Goal: Information Seeking & Learning: Learn about a topic

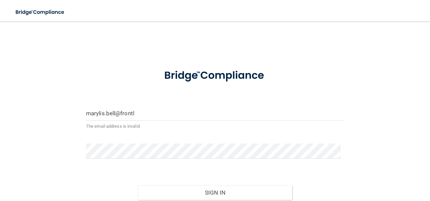
type input "[EMAIL_ADDRESS][DOMAIN_NAME]"
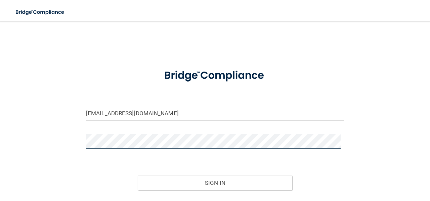
click at [138, 175] on button "Sign In" at bounding box center [215, 182] width 155 height 15
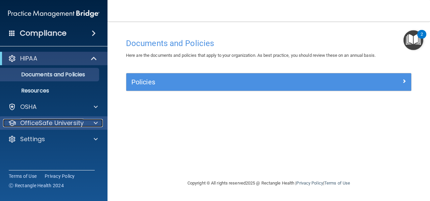
click at [68, 123] on p "OfficeSafe University" at bounding box center [52, 123] width 64 height 8
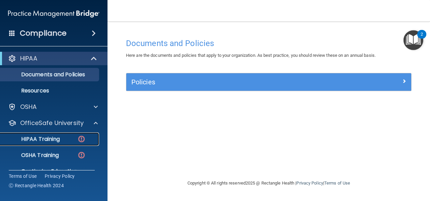
click at [62, 137] on div "HIPAA Training" at bounding box center [50, 139] width 92 height 7
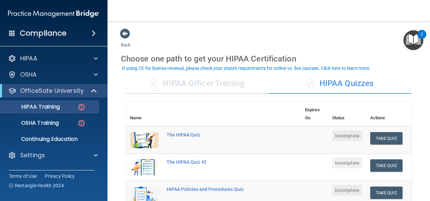
click at [196, 78] on div "✓ HIPAA Officer Training" at bounding box center [197, 84] width 143 height 20
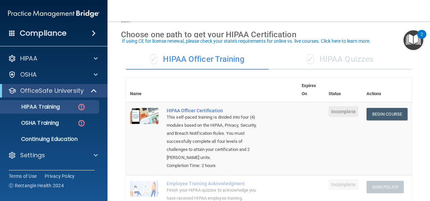
scroll to position [67, 0]
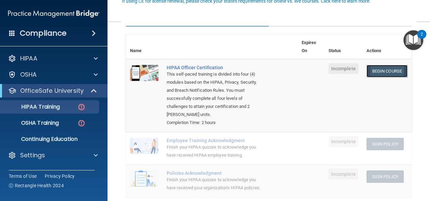
click at [390, 71] on link "Begin Course" at bounding box center [387, 71] width 41 height 12
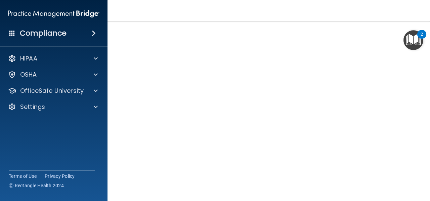
scroll to position [98, 0]
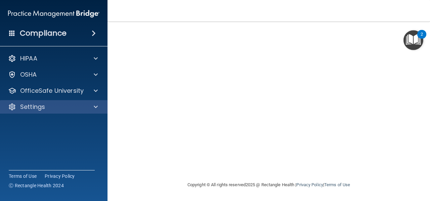
click at [1, 100] on div "Settings" at bounding box center [54, 106] width 108 height 13
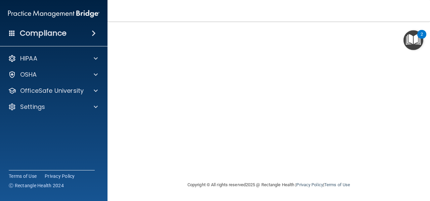
drag, startPoint x: 330, startPoint y: 9, endPoint x: 420, endPoint y: 104, distance: 130.8
click at [420, 104] on main "HIPAA Officer Certification This course doesn’t expire until . Are you sure you…" at bounding box center [269, 111] width 323 height 179
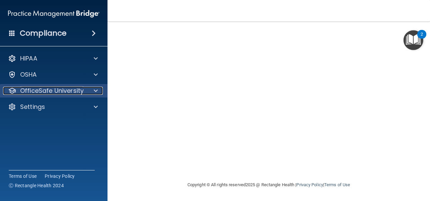
click at [68, 88] on p "OfficeSafe University" at bounding box center [52, 91] width 64 height 8
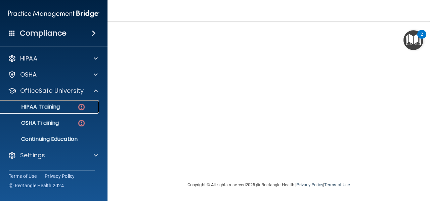
click at [57, 112] on link "HIPAA Training" at bounding box center [46, 106] width 106 height 13
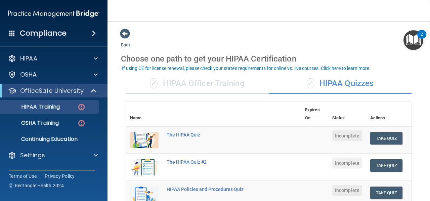
click at [208, 85] on div "✓ HIPAA Officer Training" at bounding box center [197, 84] width 143 height 20
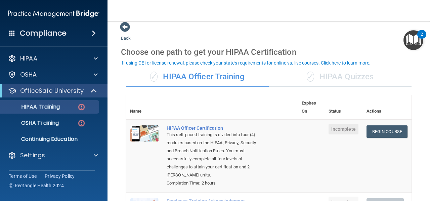
scroll to position [5, 0]
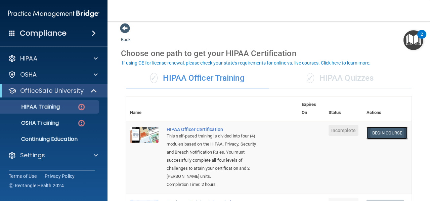
click at [381, 130] on link "Begin Course" at bounding box center [387, 133] width 41 height 12
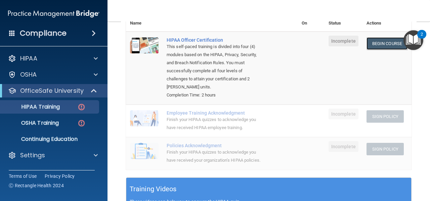
scroll to position [0, 0]
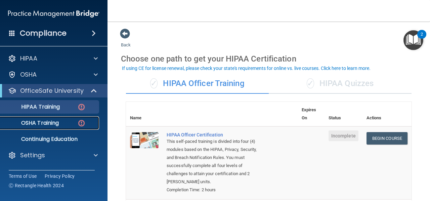
click at [52, 120] on p "OSHA Training" at bounding box center [31, 123] width 54 height 7
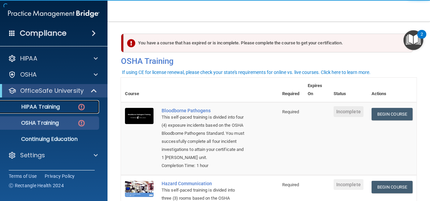
click at [54, 104] on p "HIPAA Training" at bounding box center [31, 107] width 55 height 7
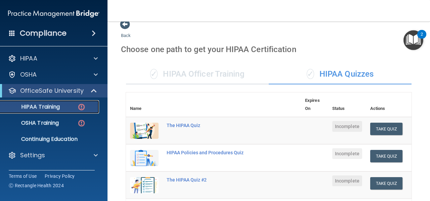
scroll to position [9, 0]
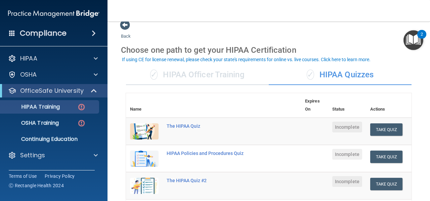
click at [211, 72] on div "✓ HIPAA Officer Training" at bounding box center [197, 75] width 143 height 20
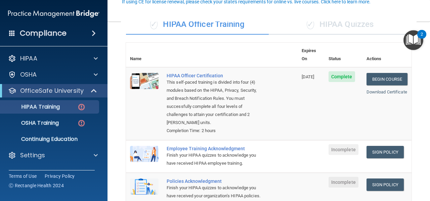
scroll to position [67, 0]
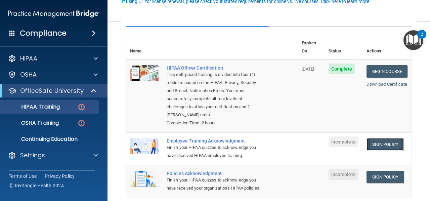
click at [385, 138] on link "Sign Policy" at bounding box center [385, 144] width 37 height 12
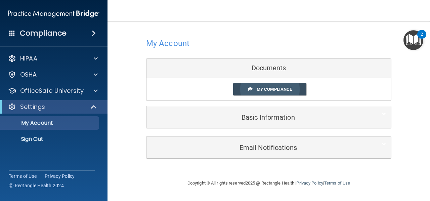
click at [285, 87] on span "My Compliance" at bounding box center [274, 89] width 35 height 5
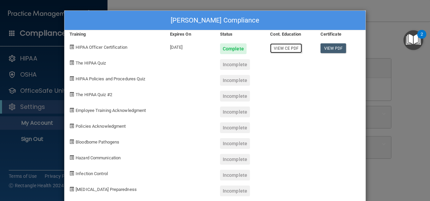
click at [288, 45] on link "View CE PDF" at bounding box center [286, 48] width 32 height 10
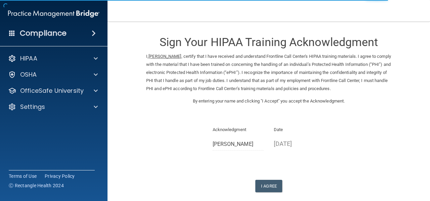
click at [274, 178] on div "Sign Your HIPAA Training Acknowledgment I, Marylis Bell , certify that I have r…" at bounding box center [268, 110] width 245 height 164
click at [266, 186] on button "I Agree" at bounding box center [268, 186] width 27 height 12
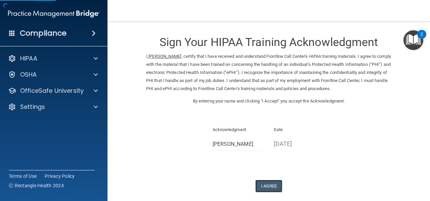
scroll to position [34, 0]
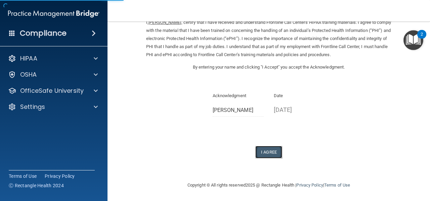
click at [267, 153] on button "I Agree" at bounding box center [268, 152] width 27 height 12
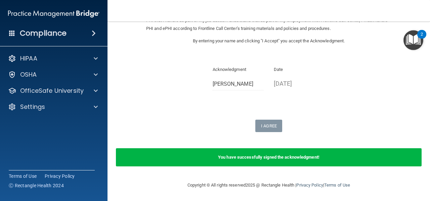
scroll to position [0, 0]
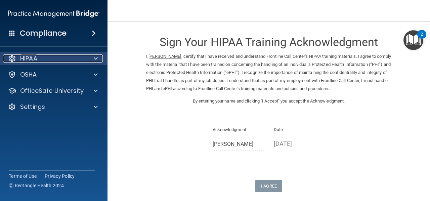
click at [46, 59] on div "HIPAA" at bounding box center [44, 58] width 83 height 8
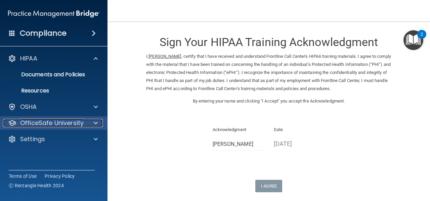
click at [70, 122] on p "OfficeSafe University" at bounding box center [52, 123] width 64 height 8
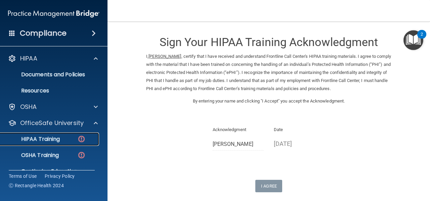
click at [61, 140] on div "HIPAA Training" at bounding box center [50, 139] width 92 height 7
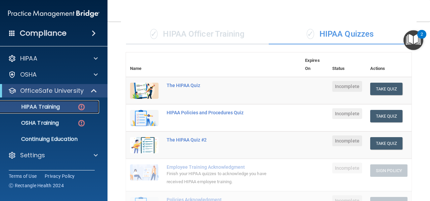
scroll to position [21, 0]
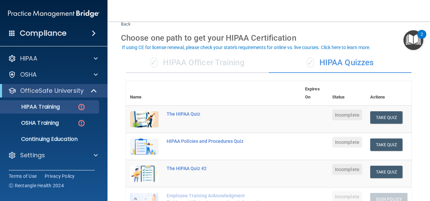
click at [190, 61] on div "✓ HIPAA Officer Training" at bounding box center [197, 63] width 143 height 20
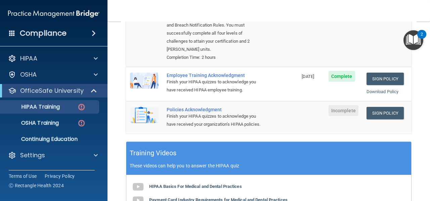
scroll to position [138, 0]
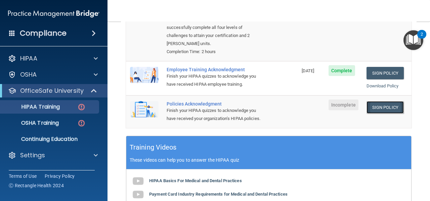
click at [392, 101] on link "Sign Policy" at bounding box center [385, 107] width 37 height 12
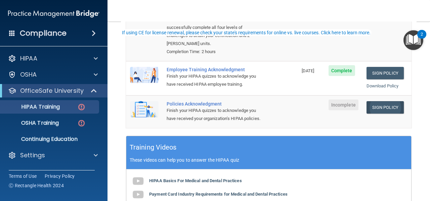
scroll to position [36, 0]
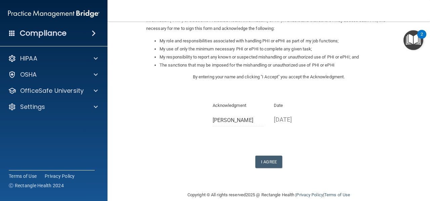
scroll to position [107, 0]
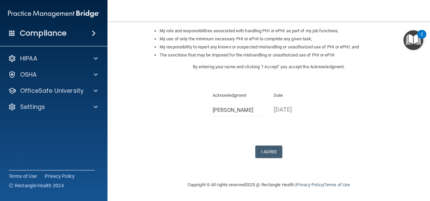
click at [272, 162] on form "Sign Your HIPAA Policies Acknowledgment I, [PERSON_NAME] , have been given the …" at bounding box center [269, 47] width 296 height 253
click at [266, 154] on button "I Agree" at bounding box center [268, 152] width 27 height 12
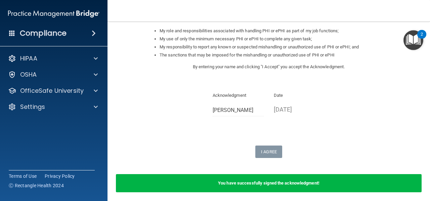
scroll to position [133, 0]
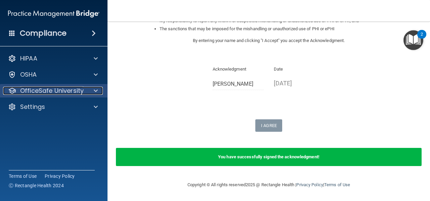
click at [70, 89] on p "OfficeSafe University" at bounding box center [52, 91] width 64 height 8
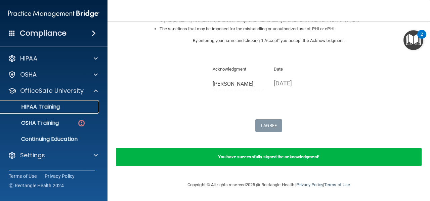
click at [58, 109] on p "HIPAA Training" at bounding box center [31, 107] width 55 height 7
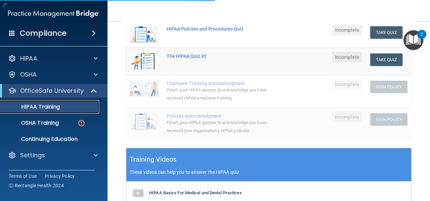
scroll to position [288, 0]
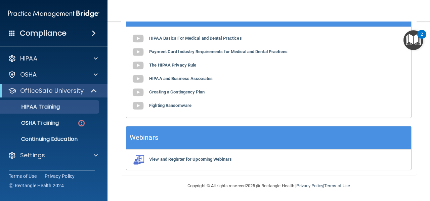
click at [279, 96] on div "HIPAA Basics For Medical and Dental Practices Payment Card Industry Requirement…" at bounding box center [268, 72] width 285 height 91
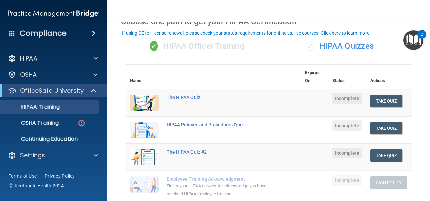
scroll to position [35, 0]
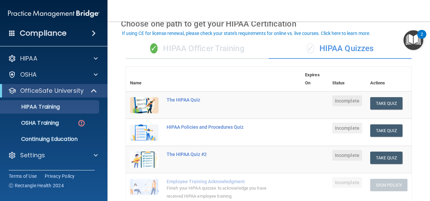
click at [177, 42] on div "✓ HIPAA Officer Training" at bounding box center [197, 49] width 143 height 20
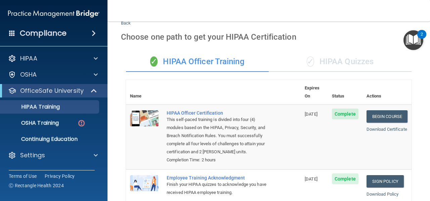
scroll to position [21, 0]
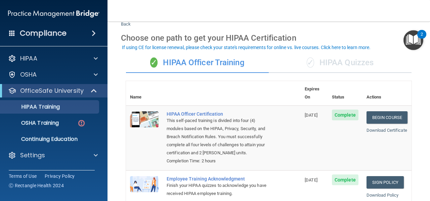
click at [316, 59] on div "✓ HIPAA Quizzes" at bounding box center [340, 63] width 143 height 20
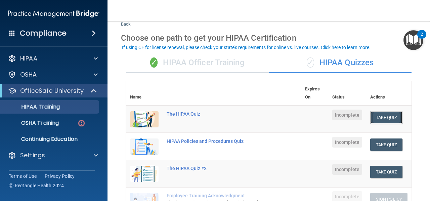
click at [380, 117] on button "Take Quiz" at bounding box center [386, 117] width 32 height 12
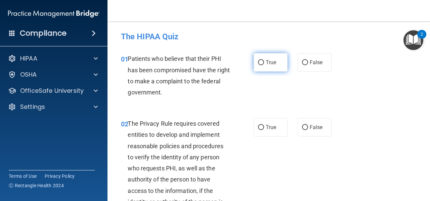
click at [282, 70] on label "True" at bounding box center [271, 62] width 34 height 18
click at [264, 65] on input "True" at bounding box center [261, 62] width 6 height 5
radio input "true"
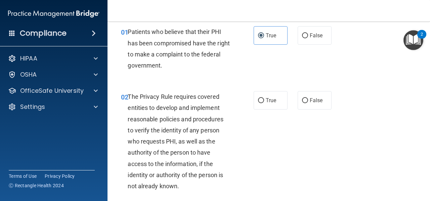
scroll to position [26, 0]
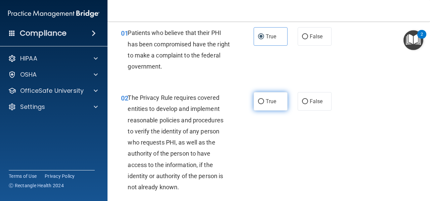
click at [267, 95] on label "True" at bounding box center [271, 101] width 34 height 18
click at [264, 99] on input "True" at bounding box center [261, 101] width 6 height 5
radio input "true"
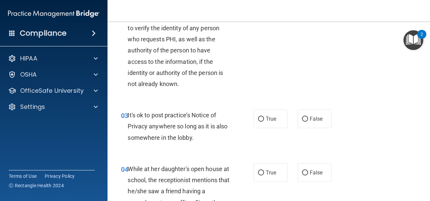
scroll to position [130, 0]
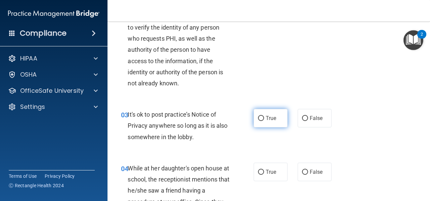
click at [274, 115] on label "True" at bounding box center [271, 118] width 34 height 18
click at [264, 116] on input "True" at bounding box center [261, 118] width 6 height 5
radio input "true"
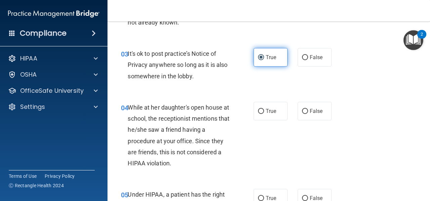
scroll to position [193, 0]
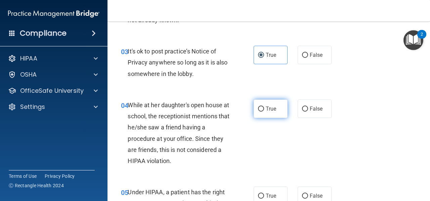
click at [271, 107] on span "True" at bounding box center [271, 109] width 10 height 6
click at [264, 107] on input "True" at bounding box center [261, 109] width 6 height 5
radio input "true"
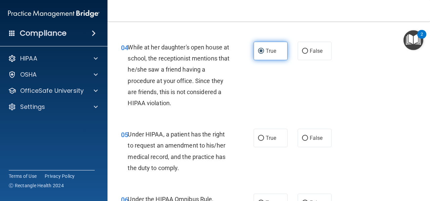
scroll to position [251, 0]
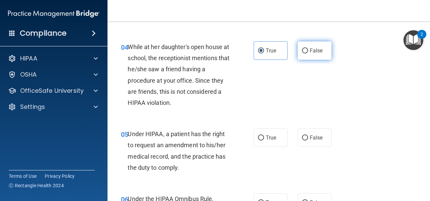
click at [310, 47] on span "False" at bounding box center [316, 50] width 13 height 6
click at [308, 48] on input "False" at bounding box center [305, 50] width 6 height 5
radio input "true"
radio input "false"
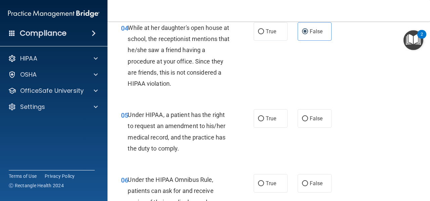
scroll to position [271, 0]
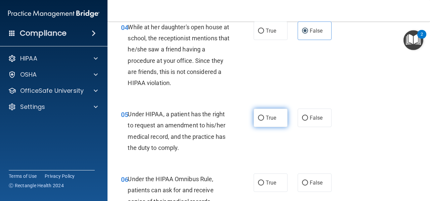
click at [272, 124] on label "True" at bounding box center [271, 118] width 34 height 18
click at [264, 121] on input "True" at bounding box center [261, 118] width 6 height 5
radio input "true"
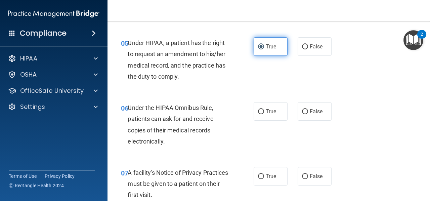
scroll to position [343, 0]
click at [272, 94] on div "06 Under the HIPAA Omnibus Rule, patients can ask for and receive copies of the…" at bounding box center [269, 125] width 306 height 65
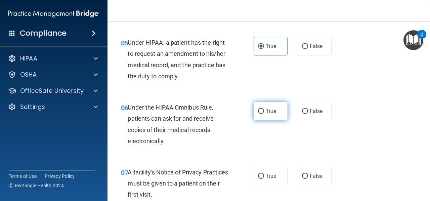
click at [266, 111] on span "True" at bounding box center [271, 111] width 10 height 6
click at [264, 111] on input "True" at bounding box center [261, 111] width 6 height 5
radio input "true"
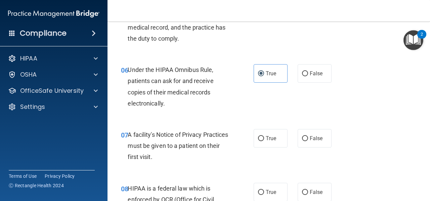
scroll to position [381, 0]
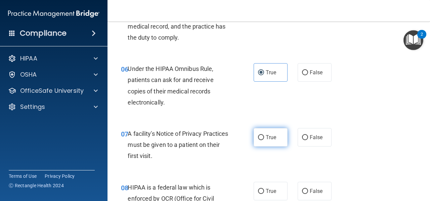
click at [261, 137] on input "True" at bounding box center [261, 137] width 6 height 5
radio input "true"
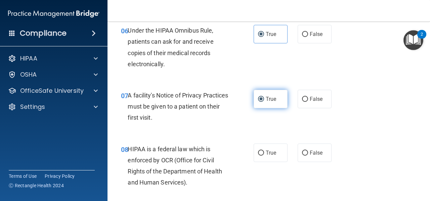
scroll to position [425, 0]
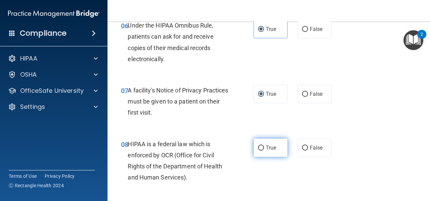
click at [263, 148] on label "True" at bounding box center [271, 147] width 34 height 18
click at [263, 148] on input "True" at bounding box center [261, 148] width 6 height 5
radio input "true"
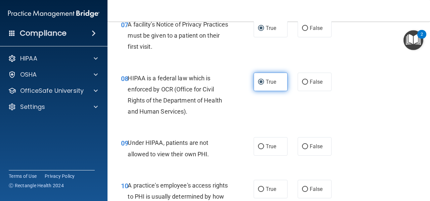
scroll to position [491, 0]
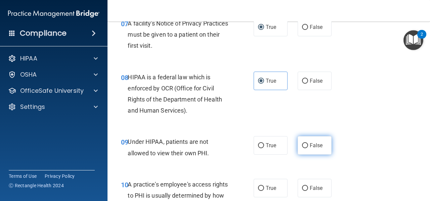
click at [310, 146] on span "False" at bounding box center [316, 145] width 13 height 6
click at [307, 146] on input "False" at bounding box center [305, 145] width 6 height 5
radio input "true"
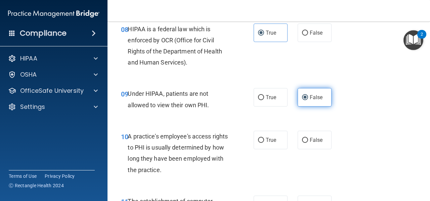
scroll to position [544, 0]
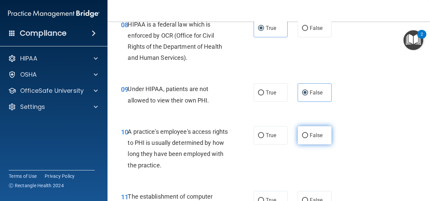
click at [306, 133] on label "False" at bounding box center [315, 135] width 34 height 18
click at [306, 133] on input "False" at bounding box center [305, 135] width 6 height 5
radio input "true"
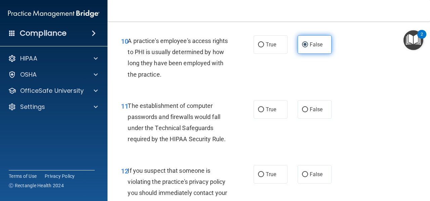
scroll to position [635, 0]
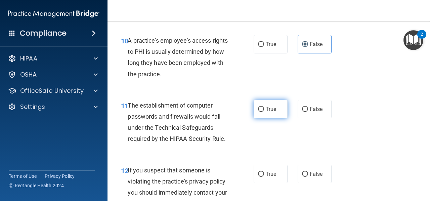
click at [264, 113] on label "True" at bounding box center [271, 109] width 34 height 18
click at [264, 112] on input "True" at bounding box center [261, 109] width 6 height 5
radio input "true"
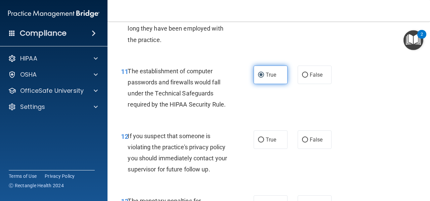
scroll to position [671, 0]
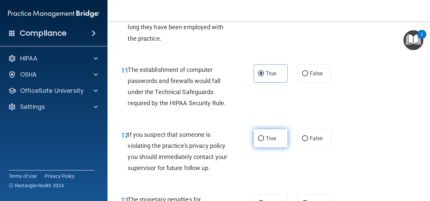
click at [266, 136] on span "True" at bounding box center [271, 138] width 10 height 6
click at [264, 136] on input "True" at bounding box center [261, 138] width 6 height 5
radio input "true"
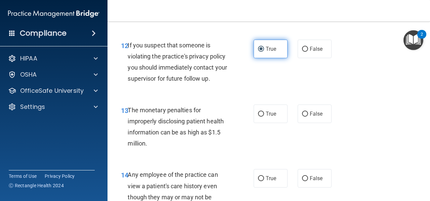
scroll to position [761, 0]
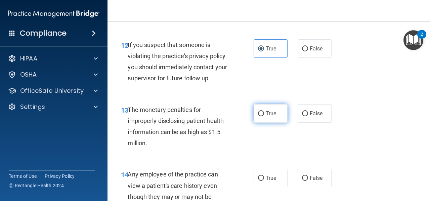
click at [271, 111] on span "True" at bounding box center [271, 113] width 10 height 6
click at [264, 111] on input "True" at bounding box center [261, 113] width 6 height 5
radio input "true"
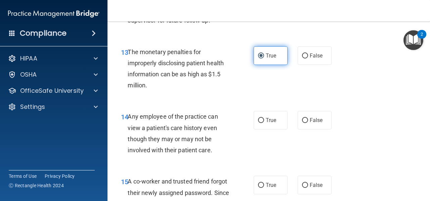
scroll to position [856, 0]
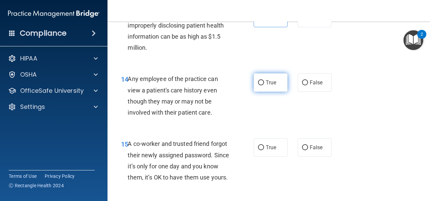
click at [271, 82] on span "True" at bounding box center [271, 82] width 10 height 6
click at [264, 82] on input "True" at bounding box center [261, 82] width 6 height 5
radio input "true"
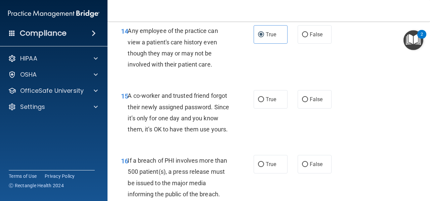
scroll to position [904, 0]
click at [310, 101] on span "False" at bounding box center [316, 99] width 13 height 6
click at [307, 101] on input "False" at bounding box center [305, 99] width 6 height 5
radio input "true"
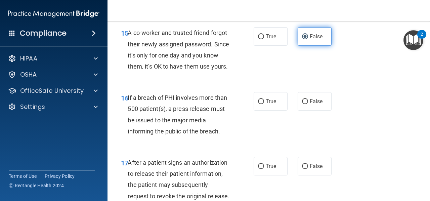
scroll to position [968, 0]
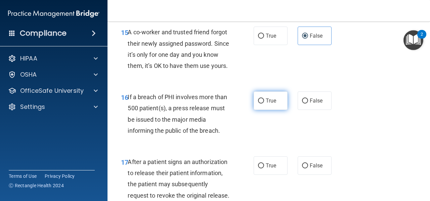
click at [274, 110] on label "True" at bounding box center [271, 100] width 34 height 18
click at [264, 104] on input "True" at bounding box center [261, 100] width 6 height 5
radio input "true"
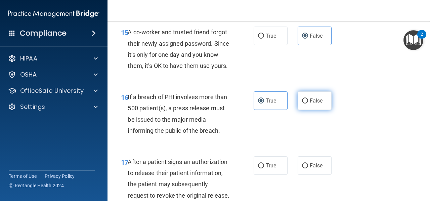
scroll to position [1014, 0]
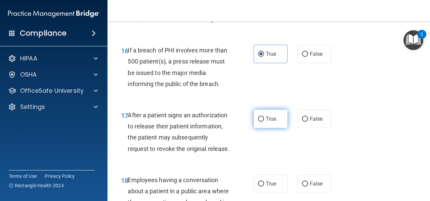
click at [254, 128] on label "True" at bounding box center [271, 119] width 34 height 18
click at [258, 122] on input "True" at bounding box center [261, 119] width 6 height 5
radio input "true"
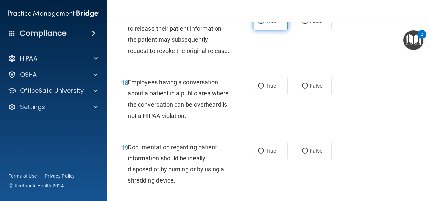
scroll to position [1113, 0]
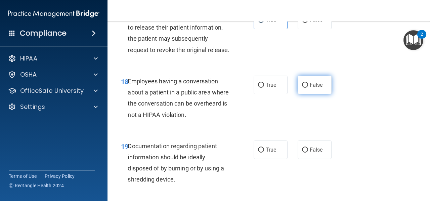
click at [310, 88] on span "False" at bounding box center [316, 85] width 13 height 6
click at [308, 88] on input "False" at bounding box center [305, 85] width 6 height 5
radio input "true"
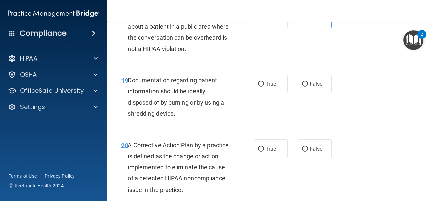
scroll to position [1186, 0]
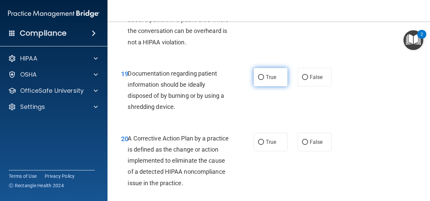
click at [272, 80] on span "True" at bounding box center [271, 77] width 10 height 6
click at [264, 80] on input "True" at bounding box center [261, 77] width 6 height 5
radio input "true"
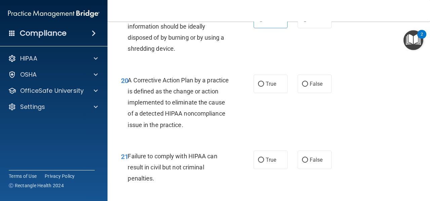
scroll to position [1244, 0]
click at [263, 93] on label "True" at bounding box center [271, 83] width 34 height 18
click at [263, 86] on input "True" at bounding box center [261, 83] width 6 height 5
radio input "true"
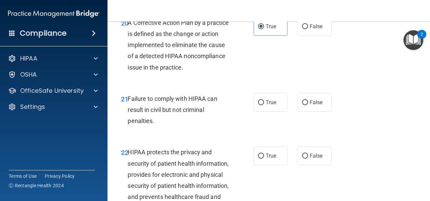
scroll to position [1311, 0]
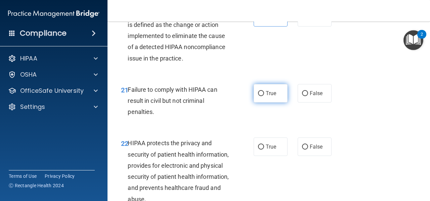
click at [278, 103] on label "True" at bounding box center [271, 93] width 34 height 18
click at [264, 96] on input "True" at bounding box center [261, 93] width 6 height 5
radio input "true"
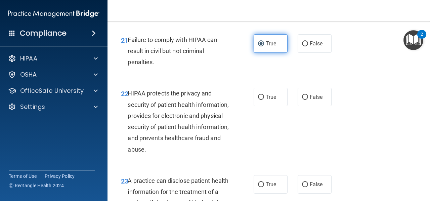
scroll to position [1361, 0]
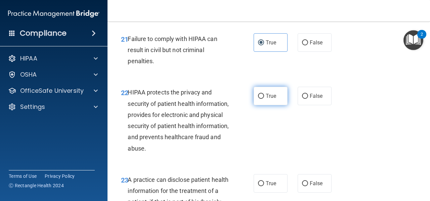
click at [270, 99] on span "True" at bounding box center [271, 96] width 10 height 6
click at [264, 99] on input "True" at bounding box center [261, 96] width 6 height 5
radio input "true"
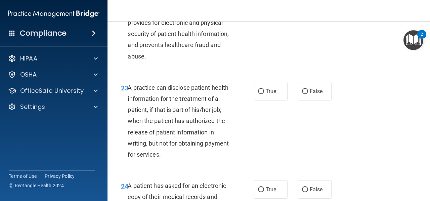
scroll to position [1455, 0]
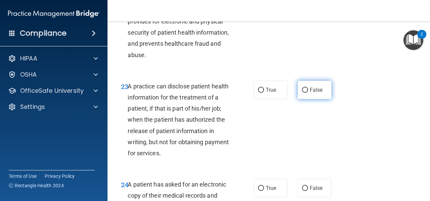
click at [304, 93] on input "False" at bounding box center [305, 90] width 6 height 5
radio input "true"
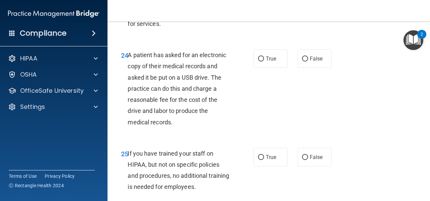
scroll to position [1584, 0]
click at [266, 62] on span "True" at bounding box center [271, 58] width 10 height 6
click at [264, 61] on input "True" at bounding box center [261, 58] width 6 height 5
radio input "true"
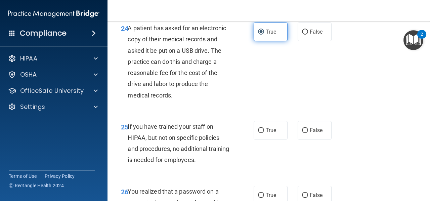
scroll to position [1611, 0]
click at [298, 139] on label "False" at bounding box center [315, 130] width 34 height 18
click at [302, 133] on input "False" at bounding box center [305, 130] width 6 height 5
radio input "true"
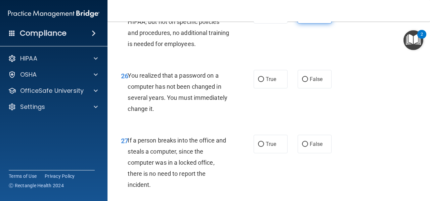
scroll to position [1728, 0]
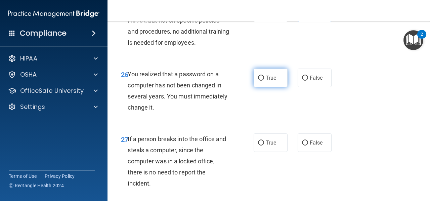
click at [272, 81] on span "True" at bounding box center [271, 78] width 10 height 6
click at [264, 81] on input "True" at bounding box center [261, 78] width 6 height 5
radio input "true"
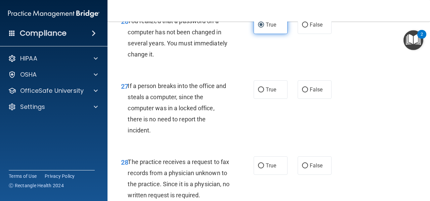
scroll to position [1782, 0]
click at [302, 92] on input "False" at bounding box center [305, 89] width 6 height 5
radio input "true"
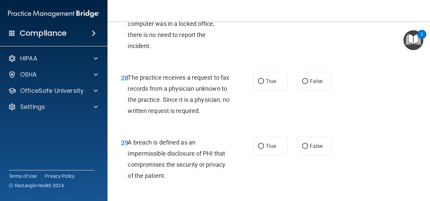
scroll to position [1866, 0]
click at [307, 90] on label "False" at bounding box center [315, 81] width 34 height 18
click at [307, 84] on input "False" at bounding box center [305, 81] width 6 height 5
radio input "true"
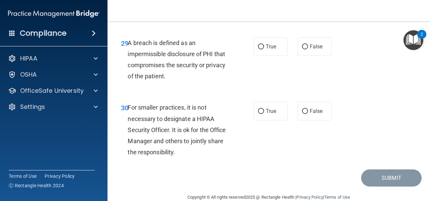
scroll to position [1966, 0]
click at [274, 55] on label "True" at bounding box center [271, 46] width 34 height 18
click at [264, 49] on input "True" at bounding box center [261, 46] width 6 height 5
radio input "true"
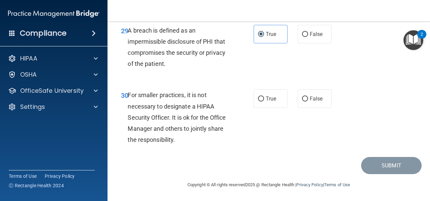
scroll to position [1995, 0]
click at [302, 108] on label "False" at bounding box center [315, 98] width 34 height 18
click at [302, 102] on input "False" at bounding box center [305, 98] width 6 height 5
radio input "true"
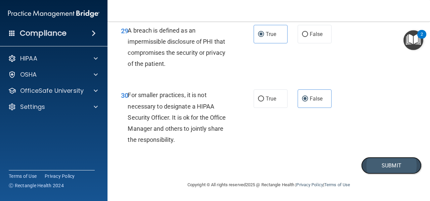
click at [391, 174] on button "Submit" at bounding box center [391, 165] width 61 height 17
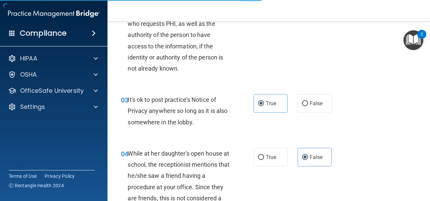
scroll to position [0, 0]
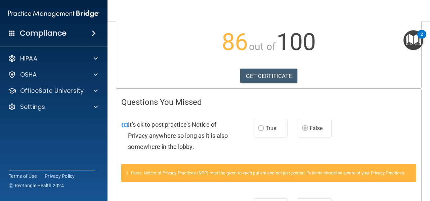
scroll to position [84, 0]
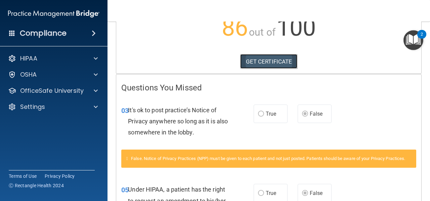
click at [274, 59] on link "GET CERTIFICATE" at bounding box center [268, 61] width 57 height 15
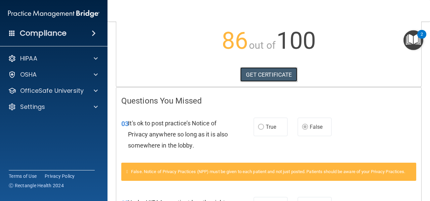
scroll to position [51, 0]
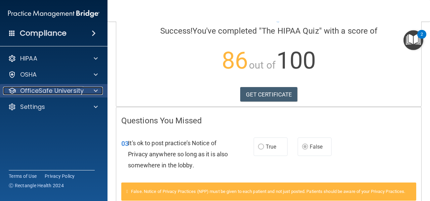
click at [56, 87] on p "OfficeSafe University" at bounding box center [52, 91] width 64 height 8
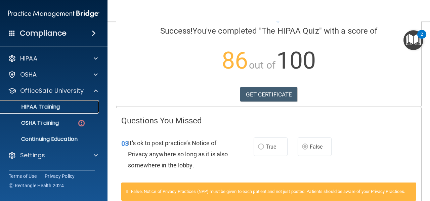
click at [63, 105] on div "HIPAA Training" at bounding box center [50, 107] width 92 height 7
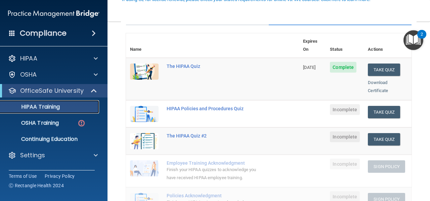
scroll to position [69, 0]
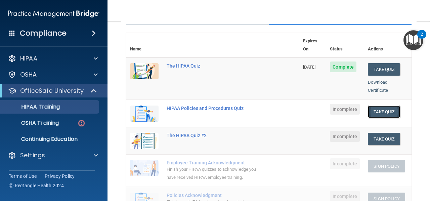
click at [382, 106] on button "Take Quiz" at bounding box center [384, 112] width 32 height 12
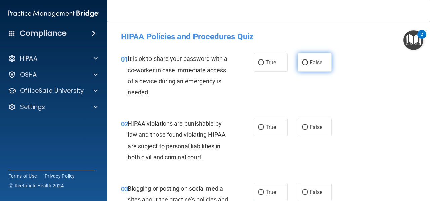
click at [308, 68] on label "False" at bounding box center [315, 62] width 34 height 18
click at [308, 65] on input "False" at bounding box center [305, 62] width 6 height 5
radio input "true"
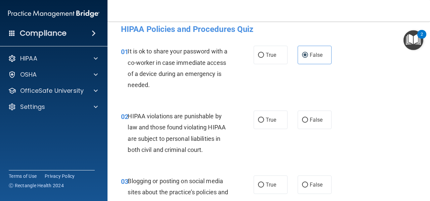
scroll to position [8, 0]
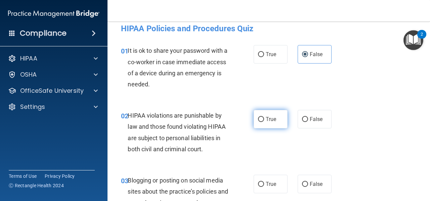
click at [254, 116] on label "True" at bounding box center [271, 119] width 34 height 18
click at [258, 117] on input "True" at bounding box center [261, 119] width 6 height 5
radio input "true"
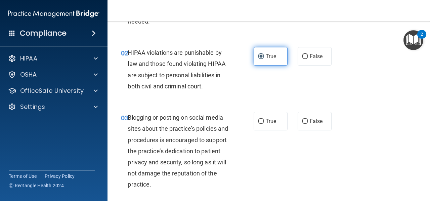
scroll to position [71, 0]
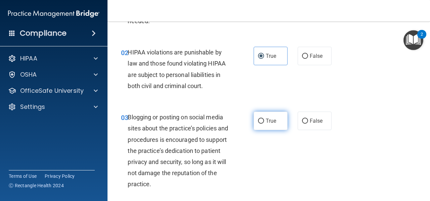
click at [271, 128] on label "True" at bounding box center [271, 121] width 34 height 18
click at [264, 124] on input "True" at bounding box center [261, 121] width 6 height 5
radio input "true"
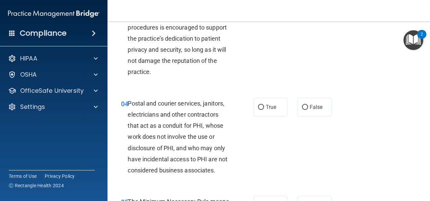
scroll to position [184, 0]
click at [310, 109] on span "False" at bounding box center [316, 107] width 13 height 6
click at [308, 109] on input "False" at bounding box center [305, 107] width 6 height 5
radio input "true"
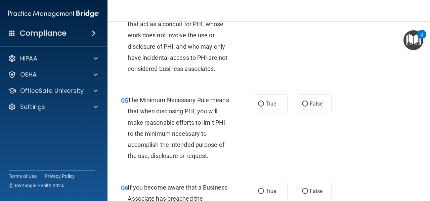
scroll to position [293, 0]
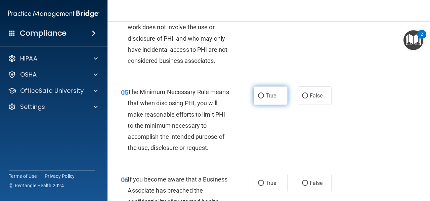
click at [268, 90] on label "True" at bounding box center [271, 95] width 34 height 18
click at [264, 93] on input "True" at bounding box center [261, 95] width 6 height 5
radio input "true"
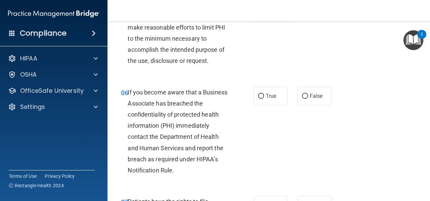
scroll to position [393, 0]
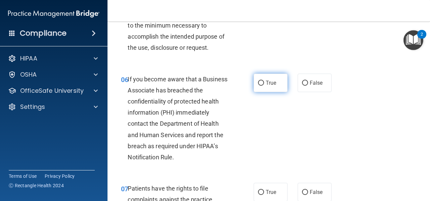
click at [266, 85] on span "True" at bounding box center [271, 83] width 10 height 6
click at [264, 85] on input "True" at bounding box center [261, 83] width 6 height 5
radio input "true"
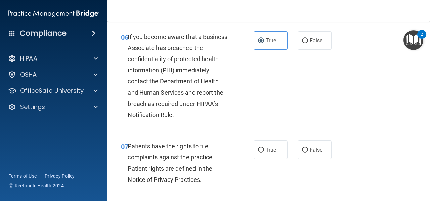
scroll to position [436, 0]
click at [266, 151] on span "True" at bounding box center [271, 149] width 10 height 6
click at [264, 151] on input "True" at bounding box center [261, 149] width 6 height 5
radio input "true"
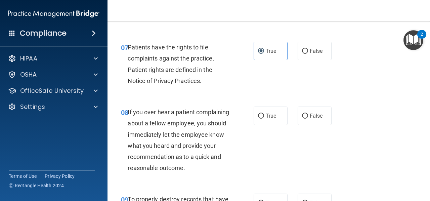
scroll to position [535, 0]
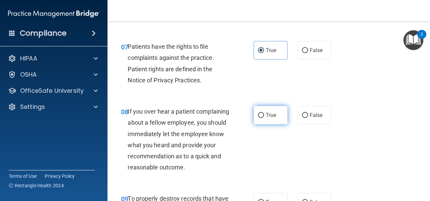
click at [278, 110] on label "True" at bounding box center [271, 115] width 34 height 18
click at [264, 113] on input "True" at bounding box center [261, 115] width 6 height 5
radio input "true"
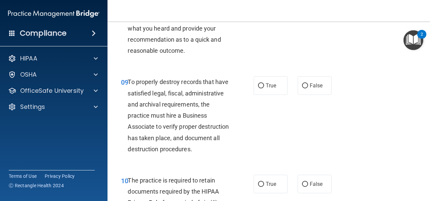
scroll to position [652, 0]
click at [267, 94] on label "True" at bounding box center [271, 85] width 34 height 18
click at [264, 88] on input "True" at bounding box center [261, 85] width 6 height 5
radio input "true"
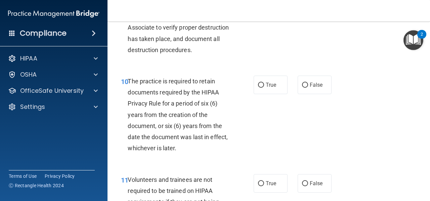
scroll to position [753, 0]
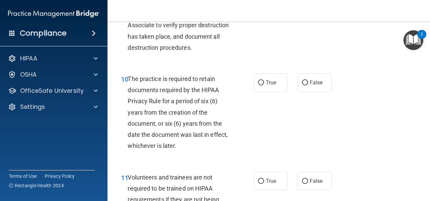
drag, startPoint x: 239, startPoint y: 111, endPoint x: 246, endPoint y: 109, distance: 7.2
click at [239, 110] on div "10 The practice is required to retain documents required by the HIPAA Privacy R…" at bounding box center [187, 114] width 153 height 82
click at [256, 92] on label "True" at bounding box center [271, 82] width 34 height 18
click at [258, 85] on input "True" at bounding box center [261, 82] width 6 height 5
radio input "true"
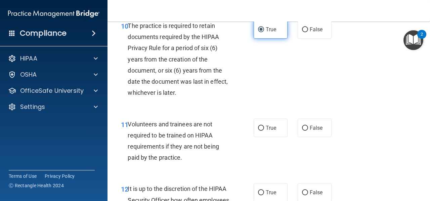
scroll to position [850, 0]
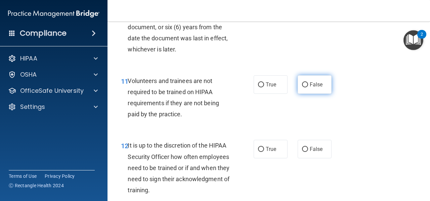
click at [310, 88] on span "False" at bounding box center [316, 84] width 13 height 6
click at [308, 87] on input "False" at bounding box center [305, 84] width 6 height 5
radio input "true"
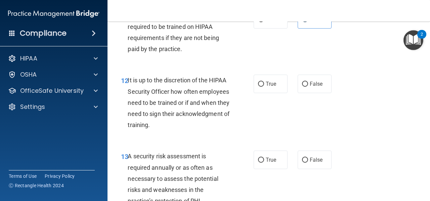
scroll to position [917, 0]
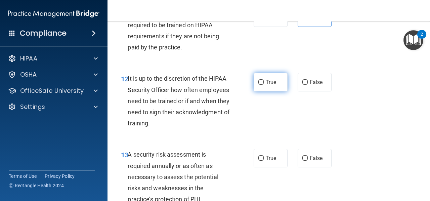
click at [266, 85] on span "True" at bounding box center [271, 82] width 10 height 6
click at [264, 85] on input "True" at bounding box center [261, 82] width 6 height 5
radio input "true"
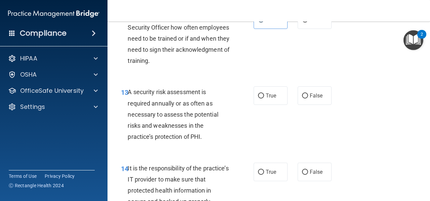
scroll to position [981, 0]
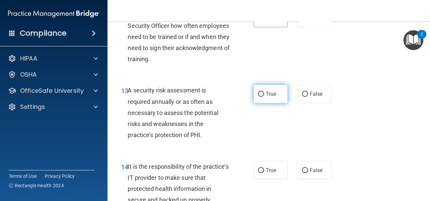
click at [259, 97] on input "True" at bounding box center [261, 94] width 6 height 5
radio input "true"
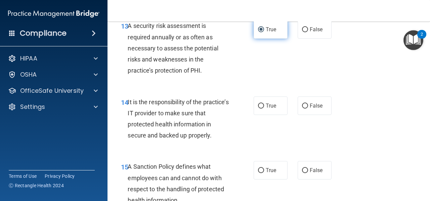
scroll to position [1046, 0]
click at [258, 108] on input "True" at bounding box center [261, 105] width 6 height 5
radio input "true"
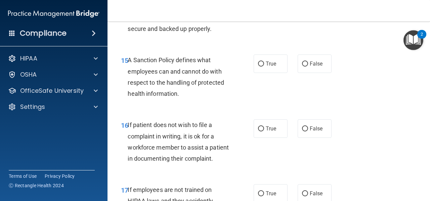
scroll to position [1153, 0]
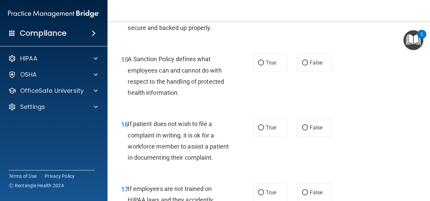
click at [285, 72] on div "True False" at bounding box center [295, 62] width 82 height 18
click at [263, 72] on label "True" at bounding box center [271, 62] width 34 height 18
click at [263, 66] on input "True" at bounding box center [261, 63] width 6 height 5
radio input "true"
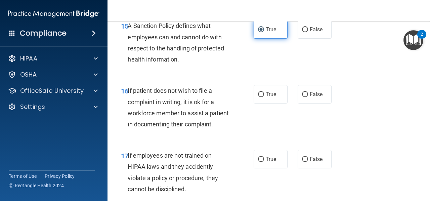
scroll to position [1187, 0]
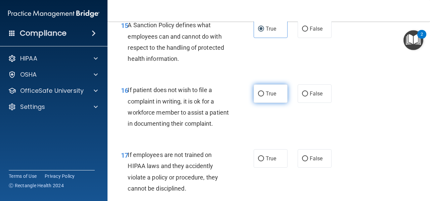
click at [259, 103] on label "True" at bounding box center [271, 93] width 34 height 18
click at [259, 96] on input "True" at bounding box center [261, 93] width 6 height 5
radio input "true"
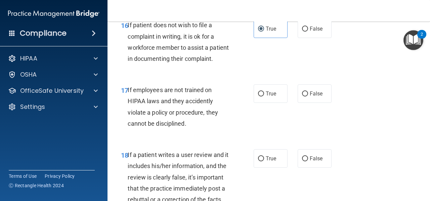
scroll to position [1253, 0]
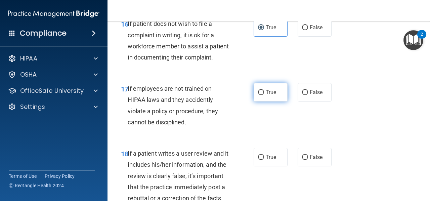
click at [263, 102] on label "True" at bounding box center [271, 92] width 34 height 18
click at [263, 95] on input "True" at bounding box center [261, 92] width 6 height 5
radio input "true"
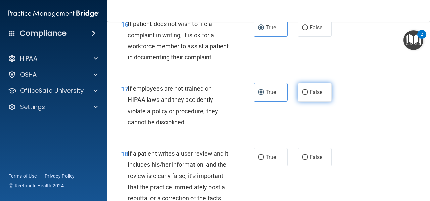
click at [302, 102] on label "False" at bounding box center [315, 92] width 34 height 18
click at [302, 95] on input "False" at bounding box center [305, 92] width 6 height 5
radio input "true"
radio input "false"
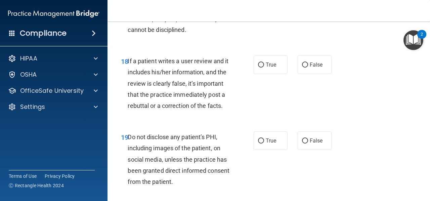
scroll to position [1346, 0]
click at [277, 74] on label "True" at bounding box center [271, 64] width 34 height 18
click at [264, 67] on input "True" at bounding box center [261, 64] width 6 height 5
radio input "true"
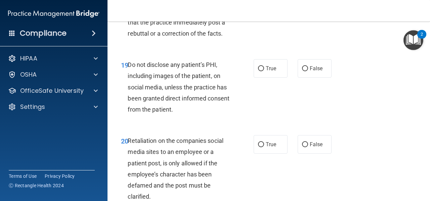
scroll to position [1418, 0]
click at [310, 71] on span "False" at bounding box center [316, 68] width 13 height 6
click at [307, 71] on input "False" at bounding box center [305, 68] width 6 height 5
radio input "true"
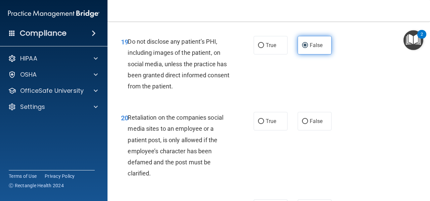
scroll to position [1443, 0]
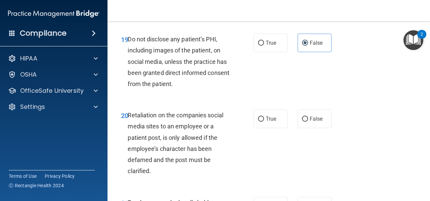
click at [275, 97] on div "19 Do not disclose any patient’s PHI, including images of the patient, on socia…" at bounding box center [269, 63] width 306 height 76
click at [260, 46] on input "True" at bounding box center [261, 43] width 6 height 5
radio input "true"
radio input "false"
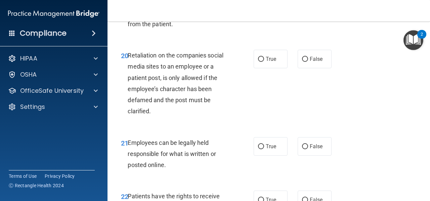
scroll to position [1503, 0]
click at [310, 62] on span "False" at bounding box center [316, 58] width 13 height 6
click at [308, 62] on input "False" at bounding box center [305, 58] width 6 height 5
radio input "true"
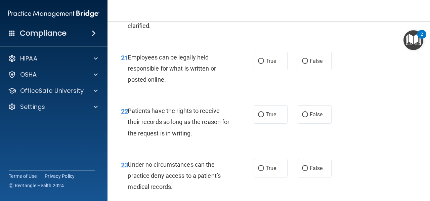
scroll to position [1591, 0]
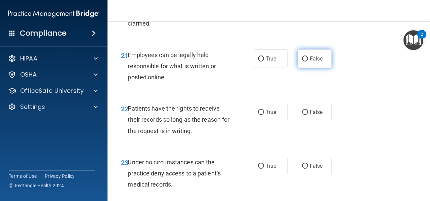
click at [302, 62] on input "False" at bounding box center [305, 58] width 6 height 5
radio input "true"
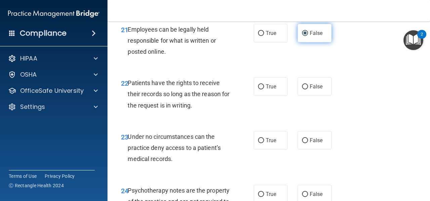
scroll to position [1625, 0]
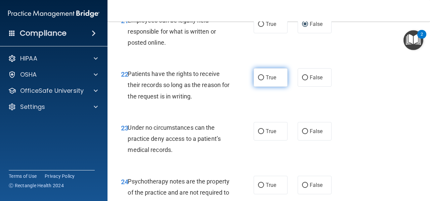
click at [267, 87] on label "True" at bounding box center [271, 77] width 34 height 18
click at [264, 80] on input "True" at bounding box center [261, 77] width 6 height 5
radio input "true"
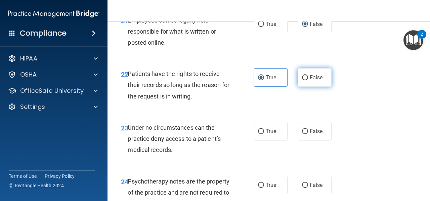
scroll to position [1649, 0]
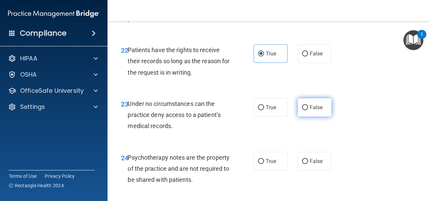
click at [310, 117] on label "False" at bounding box center [315, 107] width 34 height 18
click at [308, 110] on input "False" at bounding box center [305, 107] width 6 height 5
radio input "true"
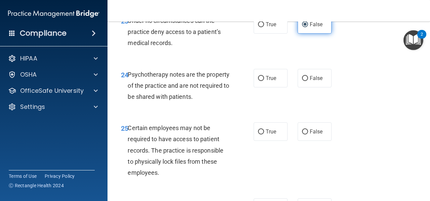
scroll to position [1733, 0]
click at [268, 81] on span "True" at bounding box center [271, 78] width 10 height 6
click at [264, 81] on input "True" at bounding box center [261, 78] width 6 height 5
radio input "true"
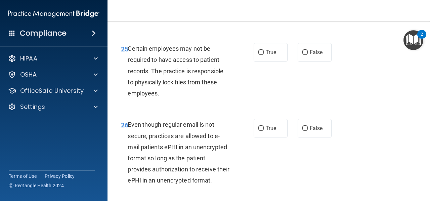
scroll to position [1814, 0]
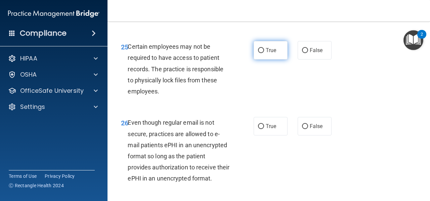
click at [276, 59] on label "True" at bounding box center [271, 50] width 34 height 18
click at [264, 53] on input "True" at bounding box center [261, 50] width 6 height 5
radio input "true"
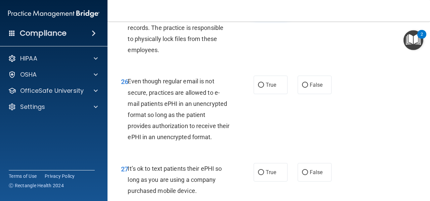
scroll to position [1872, 0]
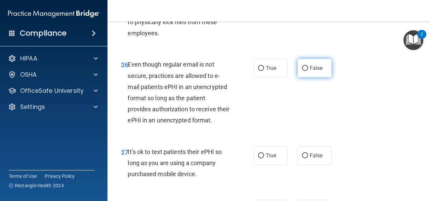
click at [303, 71] on input "False" at bounding box center [305, 68] width 6 height 5
radio input "true"
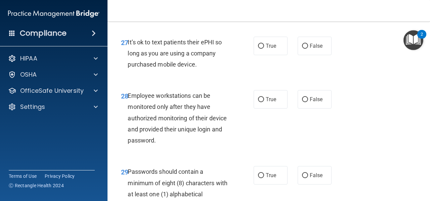
scroll to position [1982, 0]
click at [318, 55] on label "False" at bounding box center [315, 45] width 34 height 18
click at [308, 48] on input "False" at bounding box center [305, 45] width 6 height 5
radio input "true"
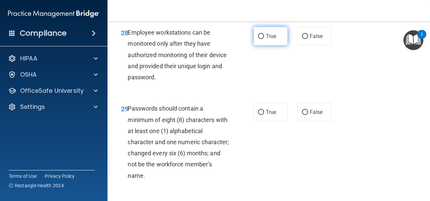
scroll to position [2045, 0]
click at [279, 45] on label "True" at bounding box center [271, 36] width 34 height 18
click at [264, 39] on input "True" at bounding box center [261, 36] width 6 height 5
radio input "true"
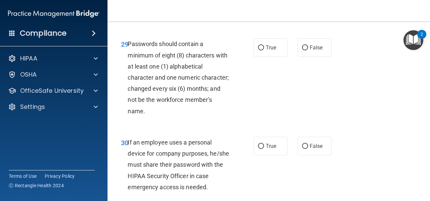
scroll to position [2109, 0]
click at [255, 56] on label "True" at bounding box center [271, 47] width 34 height 18
click at [258, 50] on input "True" at bounding box center [261, 47] width 6 height 5
radio input "true"
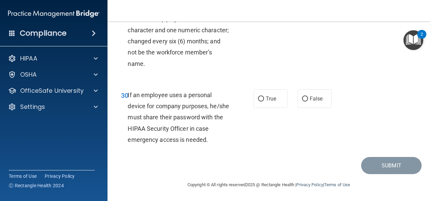
scroll to position [2186, 0]
click at [267, 102] on span "True" at bounding box center [271, 98] width 10 height 6
click at [264, 102] on input "True" at bounding box center [261, 98] width 6 height 5
radio input "true"
click at [378, 174] on button "Submit" at bounding box center [391, 165] width 61 height 17
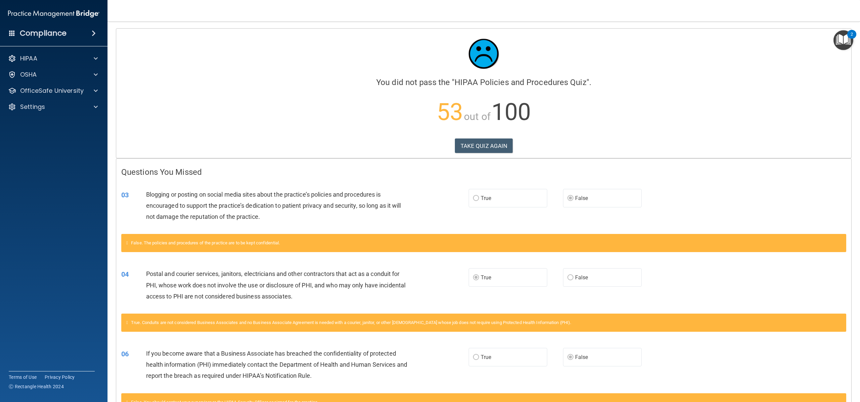
drag, startPoint x: 292, startPoint y: 3, endPoint x: 618, endPoint y: 128, distance: 348.8
click at [430, 128] on p "53 out of 100" at bounding box center [483, 111] width 725 height 43
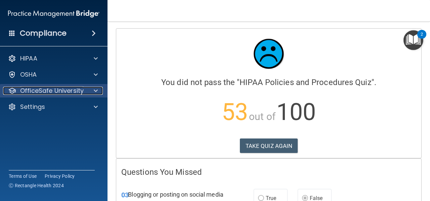
drag, startPoint x: 516, startPoint y: 36, endPoint x: 49, endPoint y: 89, distance: 470.2
click at [49, 89] on p "OfficeSafe University" at bounding box center [52, 91] width 64 height 8
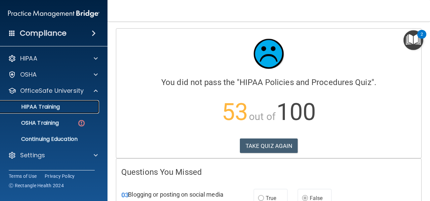
click at [62, 109] on div "HIPAA Training" at bounding box center [50, 107] width 92 height 7
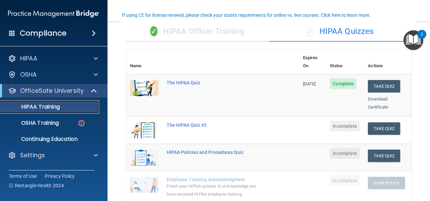
scroll to position [53, 0]
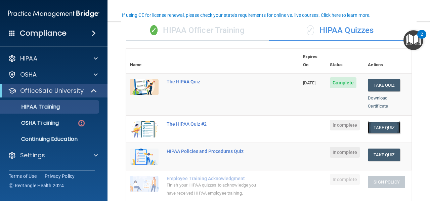
click at [383, 121] on button "Take Quiz" at bounding box center [384, 127] width 32 height 12
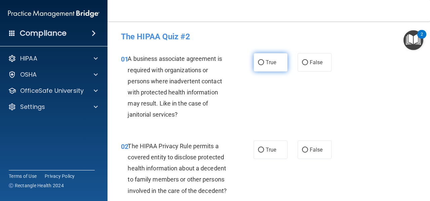
click at [261, 66] on label "True" at bounding box center [271, 62] width 34 height 18
click at [261, 65] on input "True" at bounding box center [261, 62] width 6 height 5
radio input "true"
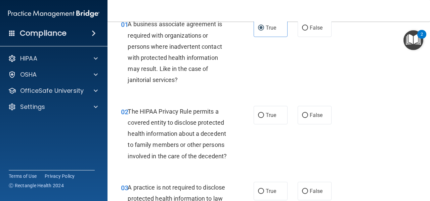
scroll to position [35, 0]
click at [273, 116] on span "True" at bounding box center [271, 115] width 10 height 6
click at [264, 116] on input "True" at bounding box center [261, 115] width 6 height 5
radio input "true"
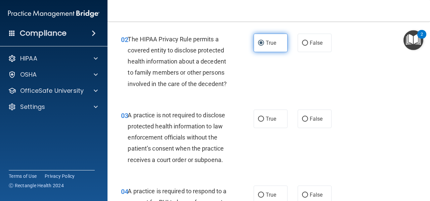
scroll to position [107, 0]
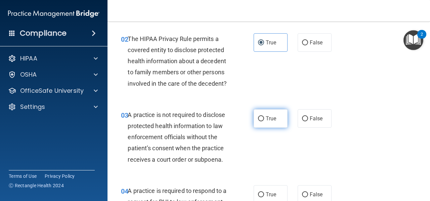
click at [274, 121] on span "True" at bounding box center [271, 118] width 10 height 6
click at [264, 121] on input "True" at bounding box center [261, 118] width 6 height 5
radio input "true"
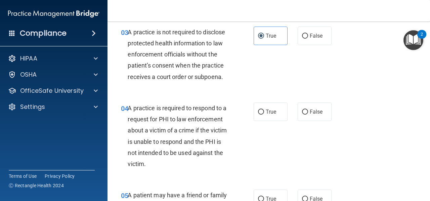
scroll to position [190, 0]
click at [259, 109] on input "True" at bounding box center [261, 111] width 6 height 5
radio input "true"
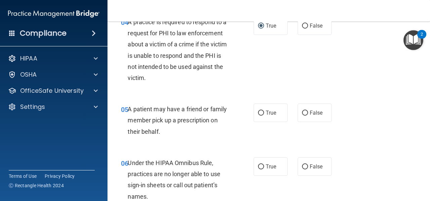
scroll to position [293, 0]
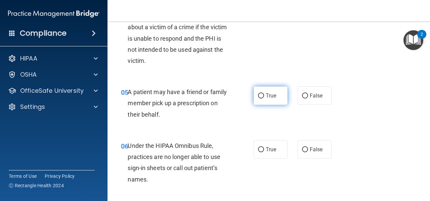
click at [275, 95] on label "True" at bounding box center [271, 95] width 34 height 18
click at [264, 95] on input "True" at bounding box center [261, 95] width 6 height 5
radio input "true"
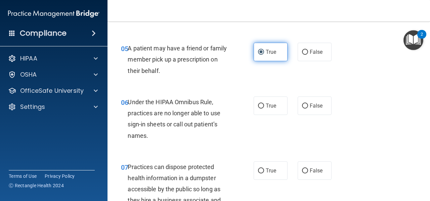
scroll to position [337, 0]
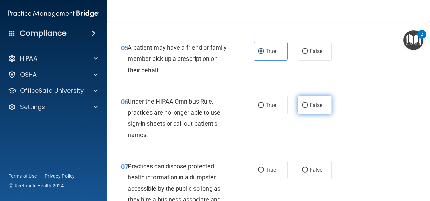
click at [305, 103] on label "False" at bounding box center [315, 105] width 34 height 18
click at [305, 103] on input "False" at bounding box center [305, 105] width 6 height 5
radio input "true"
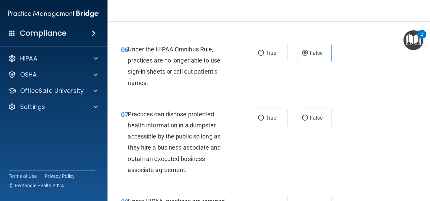
scroll to position [391, 0]
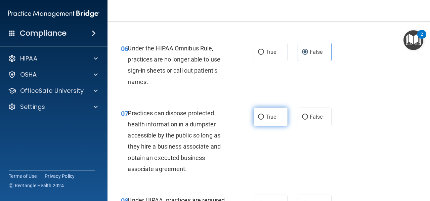
click at [257, 111] on label "True" at bounding box center [271, 117] width 34 height 18
click at [258, 115] on input "True" at bounding box center [261, 117] width 6 height 5
radio input "true"
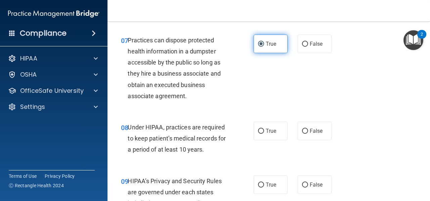
scroll to position [467, 0]
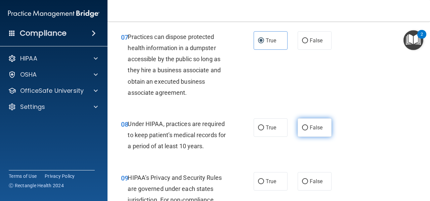
click at [302, 126] on input "False" at bounding box center [305, 127] width 6 height 5
radio input "true"
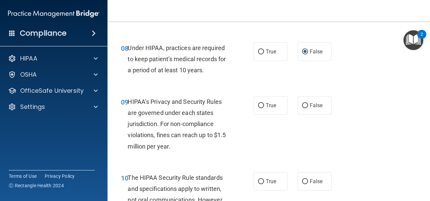
scroll to position [543, 0]
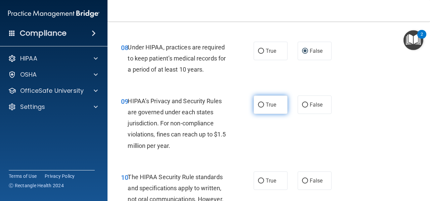
click at [261, 106] on input "True" at bounding box center [261, 105] width 6 height 5
radio input "true"
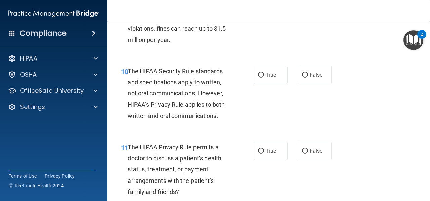
scroll to position [650, 0]
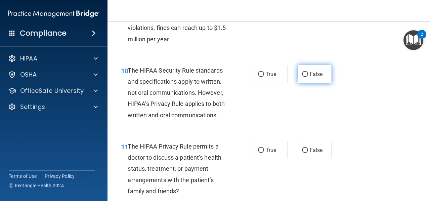
click at [303, 69] on label "False" at bounding box center [315, 74] width 34 height 18
click at [303, 72] on input "False" at bounding box center [305, 74] width 6 height 5
radio input "true"
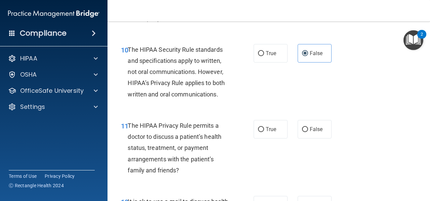
scroll to position [690, 0]
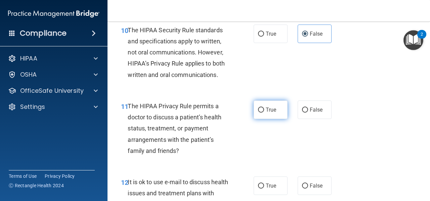
click at [274, 112] on label "True" at bounding box center [271, 109] width 34 height 18
click at [264, 112] on input "True" at bounding box center [261, 110] width 6 height 5
radio input "true"
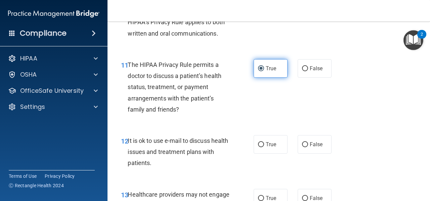
scroll to position [736, 0]
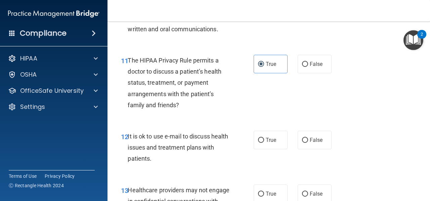
click at [262, 129] on div "12 It is ok to use e-mail to discuss health issues and treatment plans with pat…" at bounding box center [269, 149] width 306 height 54
click at [266, 139] on span "True" at bounding box center [271, 140] width 10 height 6
click at [264, 139] on input "True" at bounding box center [261, 140] width 6 height 5
radio input "true"
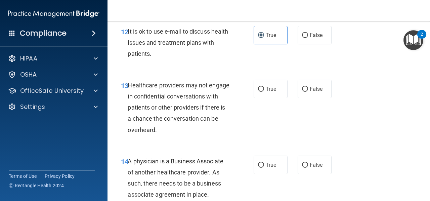
scroll to position [842, 0]
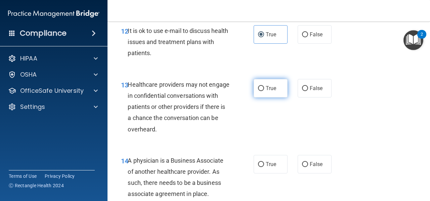
click at [275, 93] on label "True" at bounding box center [271, 88] width 34 height 18
click at [264, 91] on input "True" at bounding box center [261, 88] width 6 height 5
radio input "true"
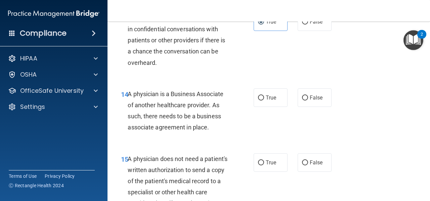
scroll to position [914, 0]
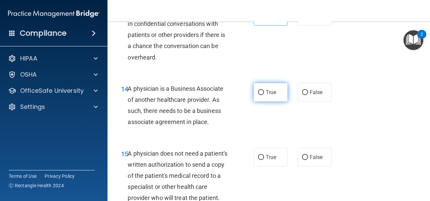
click at [257, 97] on label "True" at bounding box center [271, 92] width 34 height 18
click at [258, 95] on input "True" at bounding box center [261, 92] width 6 height 5
radio input "true"
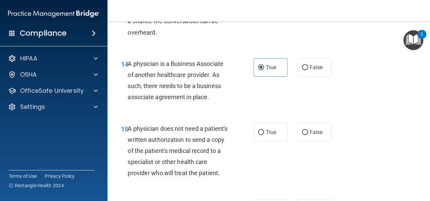
scroll to position [940, 0]
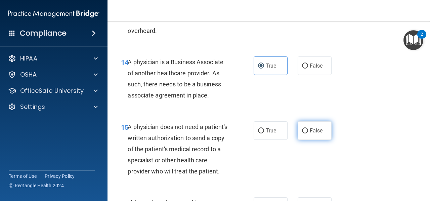
click at [310, 132] on span "False" at bounding box center [316, 130] width 13 height 6
click at [308, 132] on input "False" at bounding box center [305, 130] width 6 height 5
radio input "true"
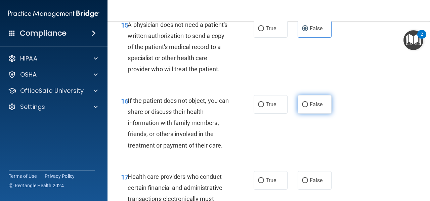
click at [302, 107] on input "False" at bounding box center [305, 104] width 6 height 5
radio input "true"
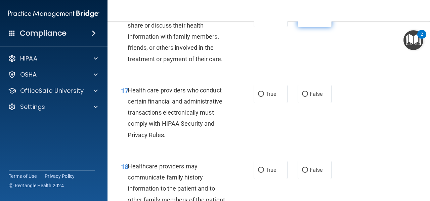
scroll to position [1129, 0]
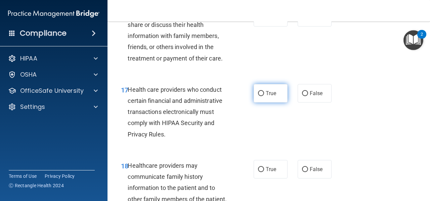
click at [254, 102] on label "True" at bounding box center [271, 93] width 34 height 18
click at [258, 96] on input "True" at bounding box center [261, 93] width 6 height 5
radio input "true"
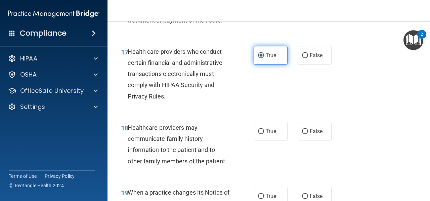
scroll to position [1168, 0]
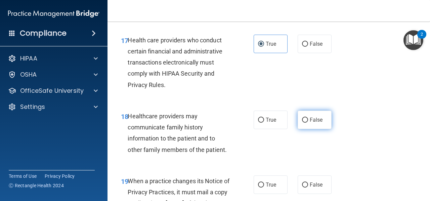
click at [319, 123] on span "False" at bounding box center [316, 120] width 13 height 6
click at [308, 123] on input "False" at bounding box center [305, 120] width 6 height 5
radio input "true"
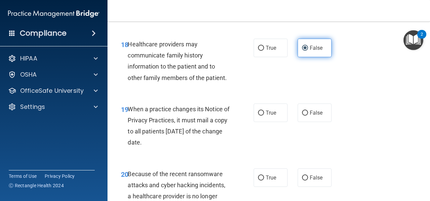
scroll to position [1251, 0]
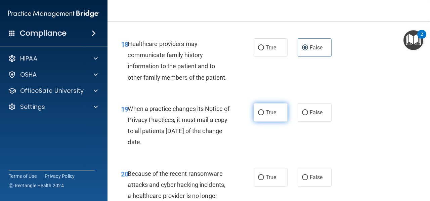
click at [268, 116] on span "True" at bounding box center [271, 112] width 10 height 6
click at [264, 115] on input "True" at bounding box center [261, 112] width 6 height 5
radio input "true"
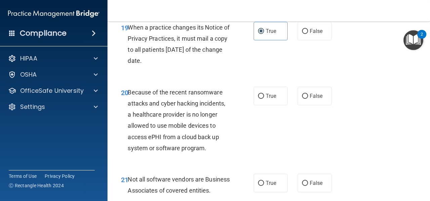
scroll to position [1332, 0]
click at [302, 99] on input "False" at bounding box center [305, 96] width 6 height 5
radio input "true"
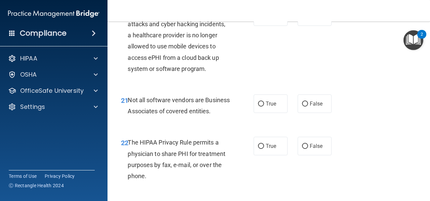
scroll to position [1412, 0]
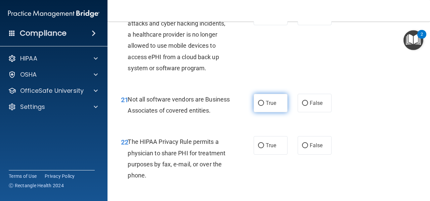
click at [267, 106] on span "True" at bounding box center [271, 103] width 10 height 6
click at [264, 106] on input "True" at bounding box center [261, 103] width 6 height 5
radio input "true"
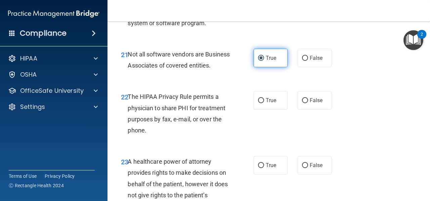
scroll to position [1458, 0]
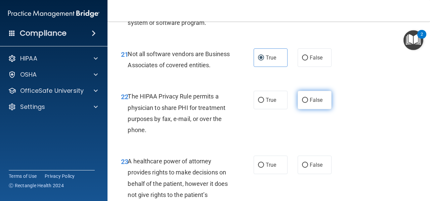
click at [305, 109] on label "False" at bounding box center [315, 100] width 34 height 18
click at [305, 103] on input "False" at bounding box center [305, 100] width 6 height 5
radio input "true"
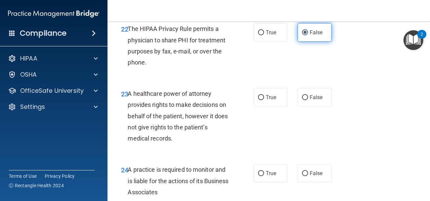
scroll to position [1526, 0]
click at [250, 123] on div "23 A healthcare power of attorney provides rights to make decisions on behalf o…" at bounding box center [187, 117] width 153 height 59
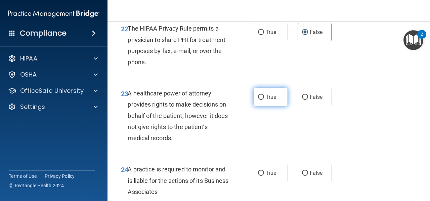
click at [262, 106] on label "True" at bounding box center [271, 97] width 34 height 18
click at [262, 100] on input "True" at bounding box center [261, 97] width 6 height 5
radio input "true"
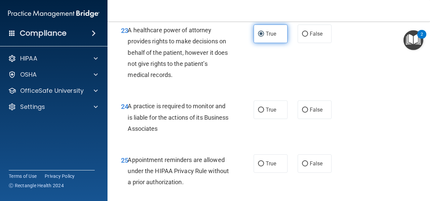
scroll to position [1590, 0]
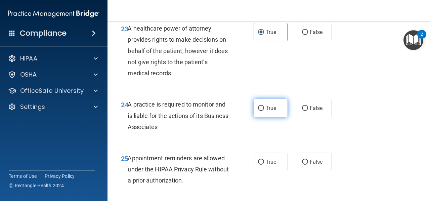
click at [269, 111] on span "True" at bounding box center [271, 108] width 10 height 6
click at [264, 111] on input "True" at bounding box center [261, 108] width 6 height 5
radio input "true"
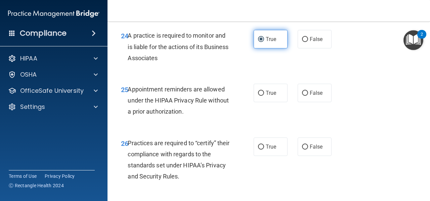
scroll to position [1660, 0]
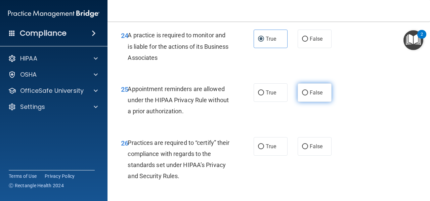
click at [313, 102] on label "False" at bounding box center [315, 92] width 34 height 18
click at [308, 95] on input "False" at bounding box center [305, 92] width 6 height 5
radio input "true"
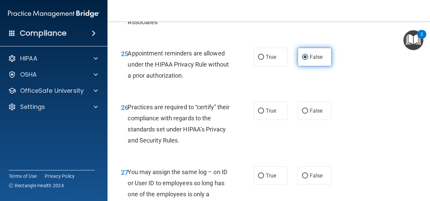
scroll to position [1697, 0]
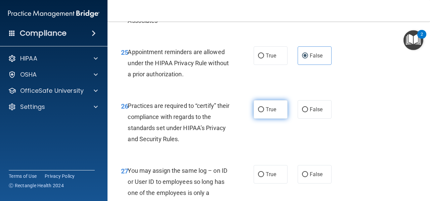
click at [254, 119] on label "True" at bounding box center [271, 109] width 34 height 18
click at [258, 112] on input "True" at bounding box center [261, 109] width 6 height 5
radio input "true"
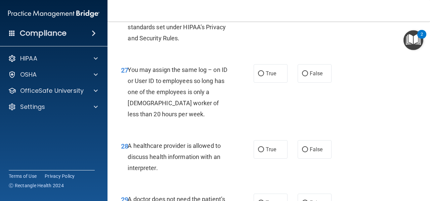
scroll to position [1800, 0]
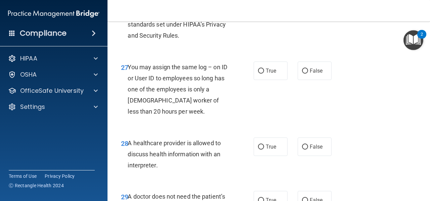
click at [313, 82] on div "27 You may assign the same log – on ID or User ID to employees so long has one …" at bounding box center [269, 91] width 306 height 76
click at [313, 74] on span "False" at bounding box center [316, 71] width 13 height 6
click at [308, 74] on input "False" at bounding box center [305, 71] width 6 height 5
radio input "true"
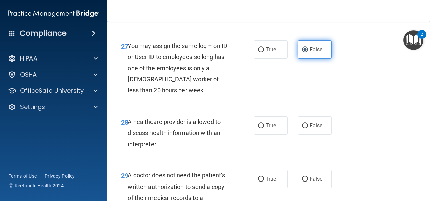
scroll to position [1825, 0]
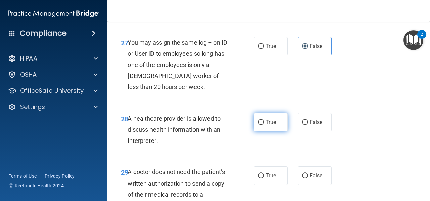
click at [278, 131] on label "True" at bounding box center [271, 122] width 34 height 18
click at [264, 125] on input "True" at bounding box center [261, 122] width 6 height 5
radio input "true"
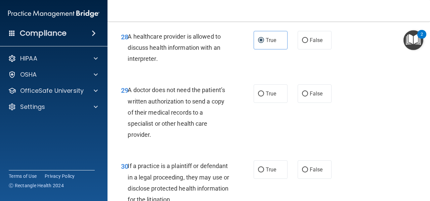
scroll to position [1909, 0]
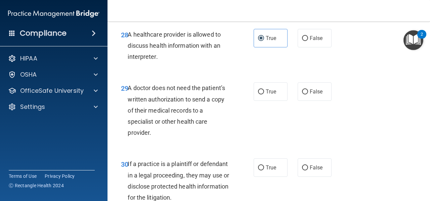
click at [303, 124] on div "29 A doctor does not need the patient’s written authorization to send a copy of…" at bounding box center [269, 112] width 306 height 76
click at [310, 95] on span "False" at bounding box center [316, 91] width 13 height 6
click at [308, 94] on input "False" at bounding box center [305, 91] width 6 height 5
radio input "true"
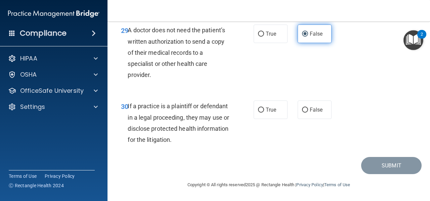
scroll to position [1984, 0]
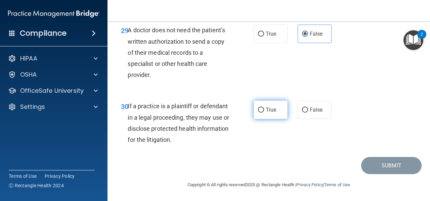
click at [259, 119] on label "True" at bounding box center [271, 109] width 34 height 18
click at [259, 113] on input "True" at bounding box center [261, 110] width 6 height 5
radio input "true"
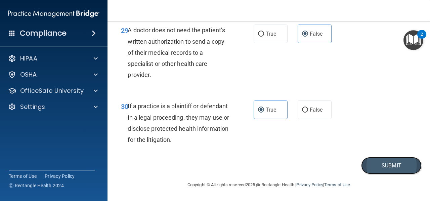
click at [378, 170] on button "Submit" at bounding box center [391, 165] width 61 height 17
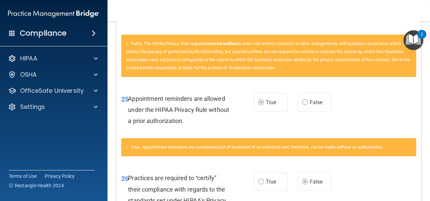
scroll to position [1811, 0]
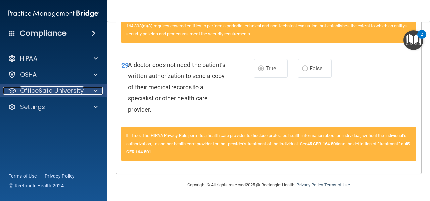
click at [69, 87] on p "OfficeSafe University" at bounding box center [52, 91] width 64 height 8
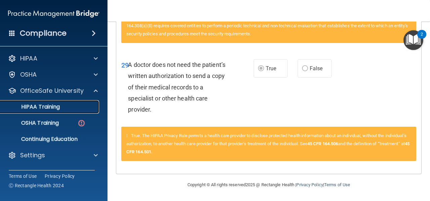
click at [70, 104] on div "HIPAA Training" at bounding box center [50, 107] width 92 height 7
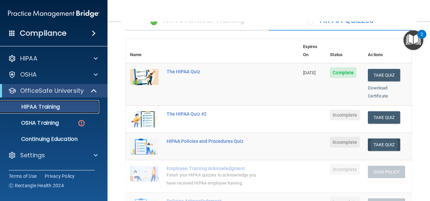
scroll to position [63, 0]
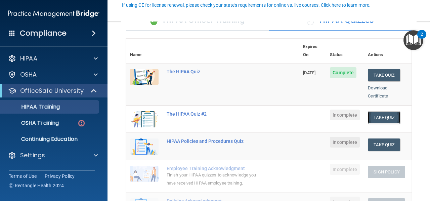
click at [389, 111] on button "Take Quiz" at bounding box center [384, 117] width 32 height 12
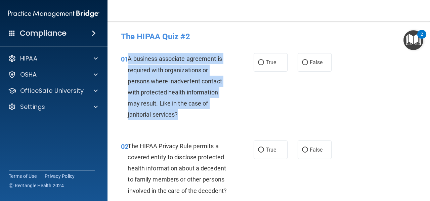
drag, startPoint x: 127, startPoint y: 60, endPoint x: 197, endPoint y: 119, distance: 91.8
click at [197, 119] on div "01 A business associate agreement is required with organizations or persons whe…" at bounding box center [187, 88] width 153 height 70
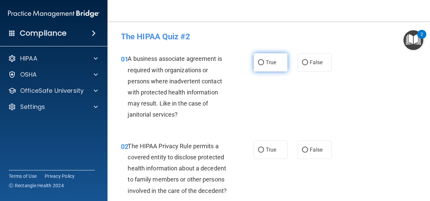
click at [254, 64] on label "True" at bounding box center [271, 62] width 34 height 18
click at [258, 64] on input "True" at bounding box center [261, 62] width 6 height 5
radio input "true"
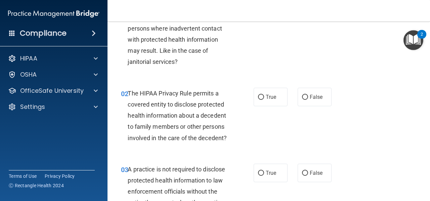
scroll to position [54, 0]
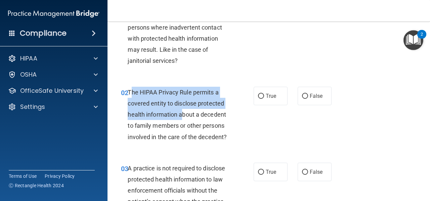
drag, startPoint x: 129, startPoint y: 92, endPoint x: 182, endPoint y: 120, distance: 59.7
click at [182, 120] on div "The HIPAA Privacy Rule permits a covered entity to disclose protected health in…" at bounding box center [181, 115] width 107 height 56
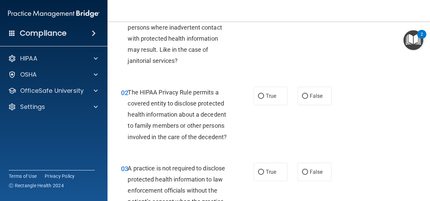
click at [128, 92] on span "The HIPAA Privacy Rule permits a covered entity to disclose protected health in…" at bounding box center [177, 115] width 99 height 52
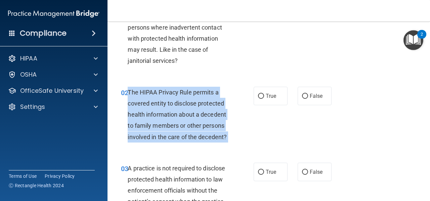
drag, startPoint x: 128, startPoint y: 92, endPoint x: 228, endPoint y: 139, distance: 109.9
click at [228, 139] on div "The HIPAA Privacy Rule permits a covered entity to disclose protected health in…" at bounding box center [181, 115] width 107 height 56
copy ng-form "The HIPAA Privacy Rule permits a covered entity to disclose protected health in…"
click at [266, 96] on span "True" at bounding box center [271, 96] width 10 height 6
click at [264, 96] on input "True" at bounding box center [261, 96] width 6 height 5
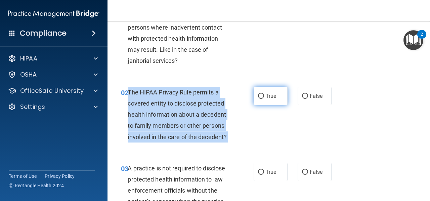
radio input "true"
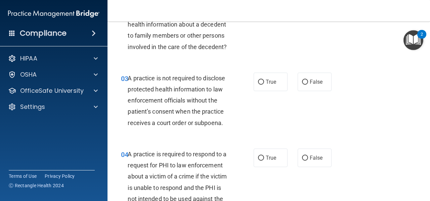
scroll to position [147, 0]
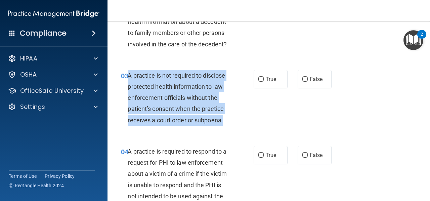
drag, startPoint x: 128, startPoint y: 74, endPoint x: 242, endPoint y: 119, distance: 122.5
click at [242, 119] on div "03 A practice is not required to disclose protected health information to law e…" at bounding box center [187, 99] width 153 height 59
copy span "A practice is not required to disclose protected health information to law enfo…"
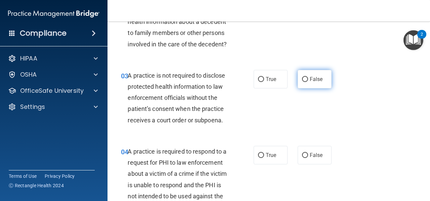
click at [299, 74] on label "False" at bounding box center [315, 79] width 34 height 18
click at [302, 77] on input "False" at bounding box center [305, 79] width 6 height 5
radio input "true"
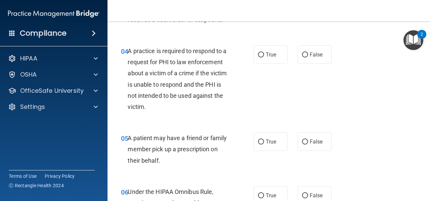
scroll to position [247, 0]
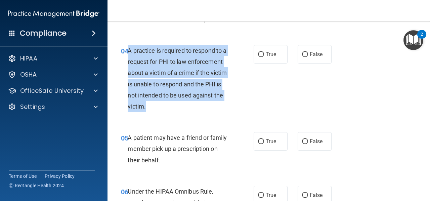
drag, startPoint x: 127, startPoint y: 49, endPoint x: 218, endPoint y: 108, distance: 108.4
click at [218, 108] on div "04 A practice is required to respond to a request for PHI to law enforcement ab…" at bounding box center [187, 80] width 153 height 70
copy div "A practice is required to respond to a request for PHI to law enforcement about…"
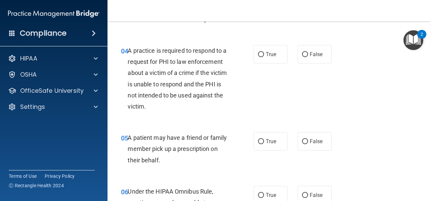
click at [263, 64] on div "04 A practice is required to respond to a request for PHI to law enforcement ab…" at bounding box center [269, 80] width 306 height 87
click at [259, 54] on input "True" at bounding box center [261, 54] width 6 height 5
radio input "true"
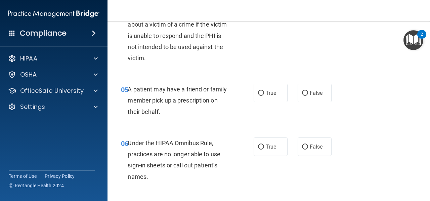
scroll to position [299, 0]
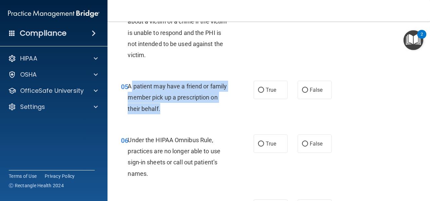
drag, startPoint x: 130, startPoint y: 82, endPoint x: 187, endPoint y: 113, distance: 64.7
click at [187, 113] on div "A patient may have a friend or family member pick up a prescription on their be…" at bounding box center [181, 98] width 107 height 34
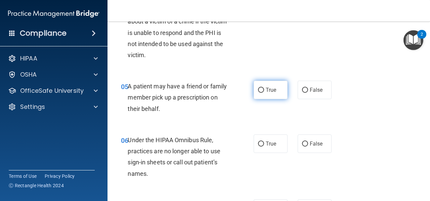
click at [264, 82] on label "True" at bounding box center [271, 90] width 34 height 18
click at [264, 88] on input "True" at bounding box center [261, 90] width 6 height 5
radio input "true"
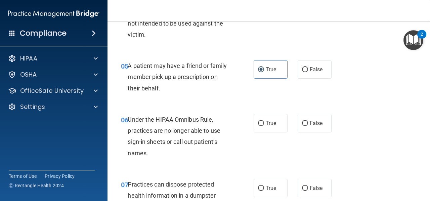
scroll to position [321, 0]
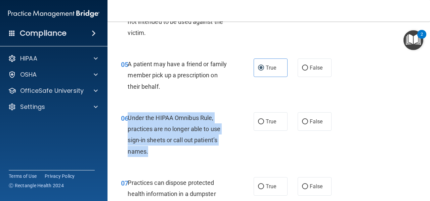
drag, startPoint x: 128, startPoint y: 117, endPoint x: 158, endPoint y: 155, distance: 47.8
click at [158, 155] on div "Under the HIPAA Omnibus Rule, practices are no longer able to use sign-in sheet…" at bounding box center [181, 134] width 107 height 45
copy span "Under the HIPAA Omnibus Rule, practices are no longer able to use sign-in sheet…"
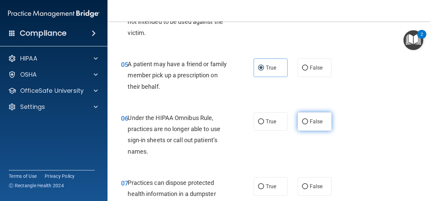
click at [302, 116] on label "False" at bounding box center [315, 121] width 34 height 18
click at [302, 119] on input "False" at bounding box center [305, 121] width 6 height 5
radio input "true"
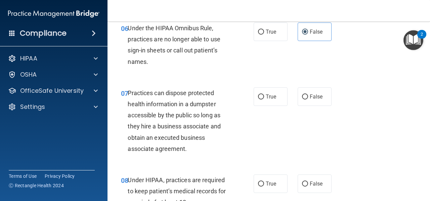
scroll to position [413, 0]
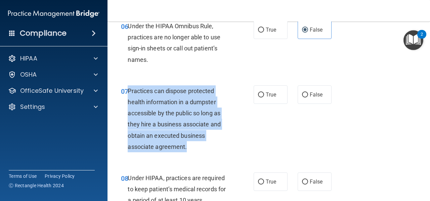
drag, startPoint x: 128, startPoint y: 90, endPoint x: 201, endPoint y: 144, distance: 91.0
click at [201, 144] on div "Practices can dispose protected health information in a dumpster accessible by …" at bounding box center [181, 118] width 107 height 67
copy span "Practices can dispose protected health information in a dumpster accessible by …"
click at [306, 93] on label "False" at bounding box center [315, 94] width 34 height 18
click at [306, 93] on input "False" at bounding box center [305, 94] width 6 height 5
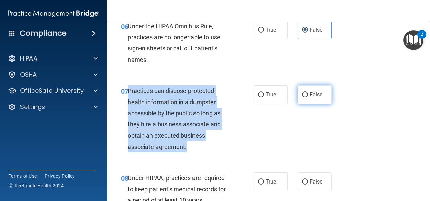
radio input "true"
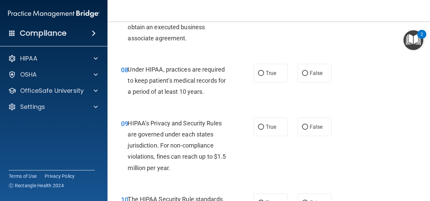
scroll to position [526, 0]
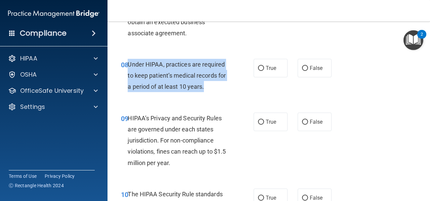
drag, startPoint x: 128, startPoint y: 63, endPoint x: 207, endPoint y: 88, distance: 83.7
click at [207, 88] on div "Under HIPAA, practices are required to keep patient’s medical records for a per…" at bounding box center [181, 76] width 107 height 34
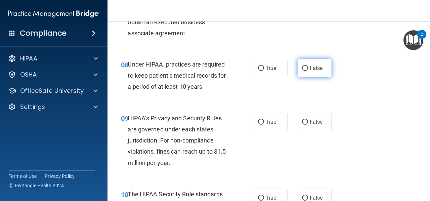
click at [315, 66] on span "False" at bounding box center [316, 68] width 13 height 6
click at [308, 66] on input "False" at bounding box center [305, 68] width 6 height 5
radio input "true"
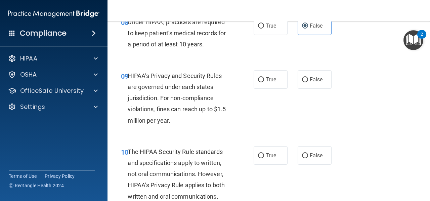
scroll to position [570, 0]
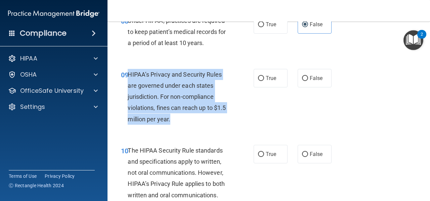
drag, startPoint x: 127, startPoint y: 74, endPoint x: 204, endPoint y: 116, distance: 88.0
click at [204, 116] on div "09 HIPAA’s Privacy and Security Rules are governed under each states jurisdicti…" at bounding box center [187, 98] width 153 height 59
click at [258, 80] on input "True" at bounding box center [261, 78] width 6 height 5
radio input "true"
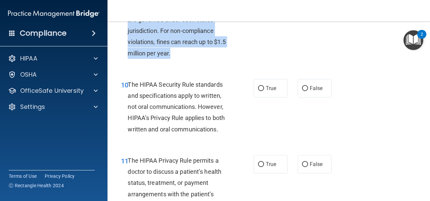
scroll to position [637, 0]
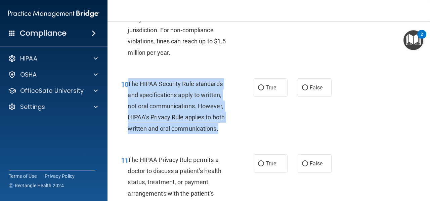
drag, startPoint x: 128, startPoint y: 83, endPoint x: 225, endPoint y: 134, distance: 109.7
click at [225, 134] on div "The HIPAA Security Rule standards and specifications apply to written, not oral…" at bounding box center [181, 106] width 107 height 56
copy span "The HIPAA Security Rule standards and specifications apply to written, not oral…"
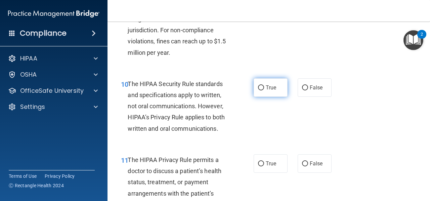
click at [271, 90] on span "True" at bounding box center [271, 87] width 10 height 6
click at [264, 90] on input "True" at bounding box center [261, 87] width 6 height 5
radio input "true"
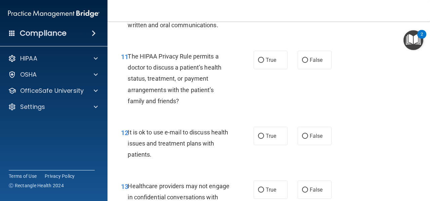
scroll to position [742, 0]
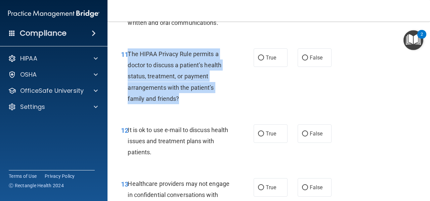
drag, startPoint x: 128, startPoint y: 50, endPoint x: 189, endPoint y: 97, distance: 76.5
click at [189, 97] on div "The HIPAA Privacy Rule permits a doctor to discuss a patient’s health status, t…" at bounding box center [181, 76] width 107 height 56
copy span "The HIPAA Privacy Rule permits a doctor to discuss a patient’s health status, t…"
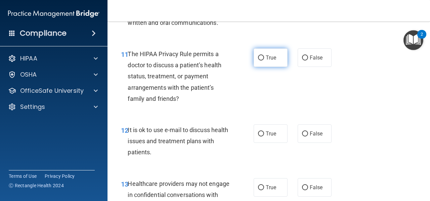
click at [256, 53] on label "True" at bounding box center [271, 57] width 34 height 18
click at [258, 55] on input "True" at bounding box center [261, 57] width 6 height 5
radio input "true"
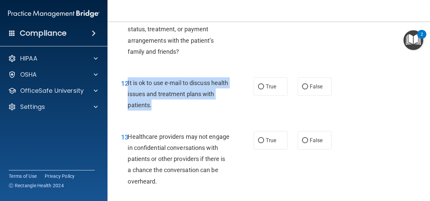
drag, startPoint x: 127, startPoint y: 83, endPoint x: 171, endPoint y: 108, distance: 50.4
click at [171, 108] on div "It is ok to use e-mail to discuss health issues and treatment plans with patien…" at bounding box center [181, 94] width 107 height 34
copy span "It is ok to use e-mail to discuss health issues and treatment plans with patien…"
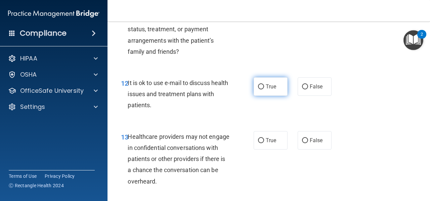
click at [263, 88] on label "True" at bounding box center [271, 86] width 34 height 18
click at [263, 88] on input "True" at bounding box center [261, 86] width 6 height 5
radio input "true"
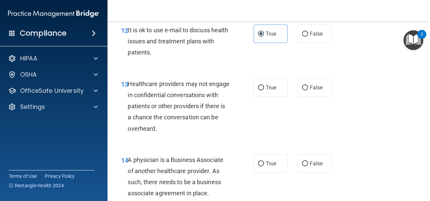
scroll to position [841, 0]
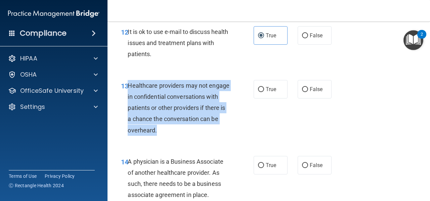
drag, startPoint x: 129, startPoint y: 85, endPoint x: 184, endPoint y: 128, distance: 69.7
click at [184, 128] on div "Healthcare providers may not engage in confidential conversations with patients…" at bounding box center [181, 108] width 107 height 56
copy span "Healthcare providers may not engage in confidential conversations with patients…"
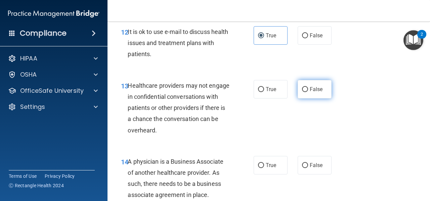
click at [315, 81] on label "False" at bounding box center [315, 89] width 34 height 18
click at [308, 87] on input "False" at bounding box center [305, 89] width 6 height 5
radio input "true"
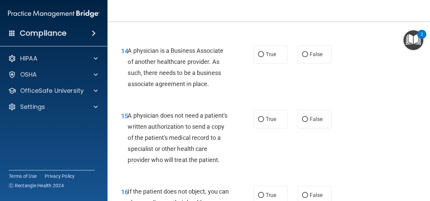
scroll to position [952, 0]
drag, startPoint x: 129, startPoint y: 51, endPoint x: 211, endPoint y: 86, distance: 89.5
click at [211, 86] on div "A physician is a Business Associate of another healthcare provider. As such, th…" at bounding box center [181, 67] width 107 height 45
copy span "A physician is a Business Associate of another healthcare provider. As such, th…"
click at [304, 61] on label "False" at bounding box center [315, 54] width 34 height 18
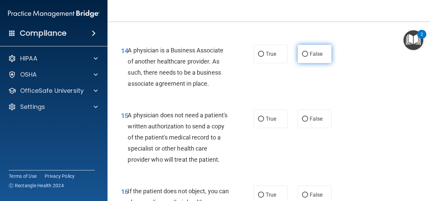
click at [304, 57] on input "False" at bounding box center [305, 54] width 6 height 5
radio input "true"
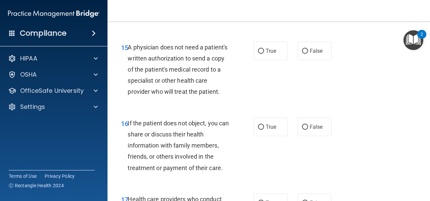
scroll to position [1020, 0]
click at [303, 49] on input "False" at bounding box center [305, 50] width 6 height 5
radio input "true"
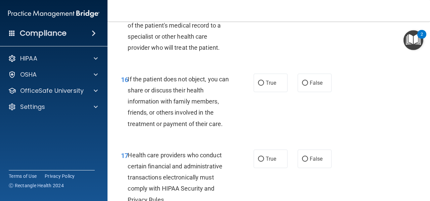
scroll to position [1066, 0]
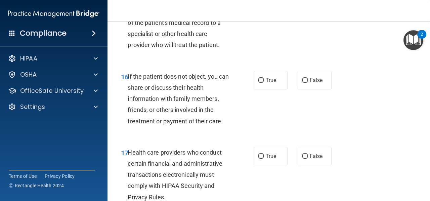
click at [294, 89] on div "True False" at bounding box center [295, 80] width 82 height 18
click at [304, 83] on input "False" at bounding box center [305, 80] width 6 height 5
radio input "true"
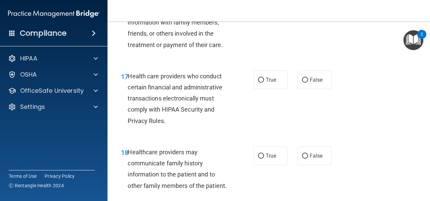
scroll to position [1143, 0]
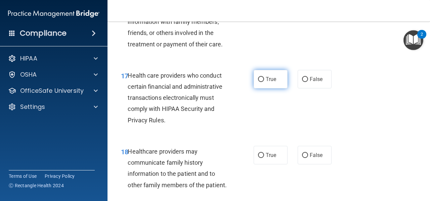
click at [259, 88] on label "True" at bounding box center [271, 79] width 34 height 18
click at [259, 82] on input "True" at bounding box center [261, 79] width 6 height 5
radio input "true"
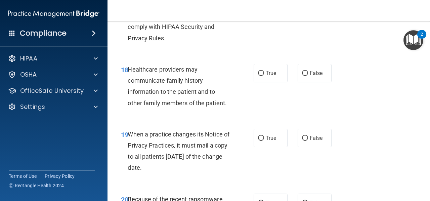
scroll to position [1226, 0]
click at [307, 82] on label "False" at bounding box center [315, 73] width 34 height 18
click at [307, 76] on input "False" at bounding box center [305, 73] width 6 height 5
radio input "true"
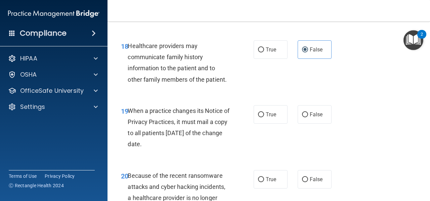
scroll to position [1249, 0]
drag, startPoint x: 128, startPoint y: 120, endPoint x: 173, endPoint y: 154, distance: 57.1
click at [173, 150] on div "When a practice changes its Notice of Privacy Practices, it must mail a copy to…" at bounding box center [181, 127] width 107 height 45
click at [306, 123] on label "False" at bounding box center [315, 114] width 34 height 18
click at [306, 117] on input "False" at bounding box center [305, 114] width 6 height 5
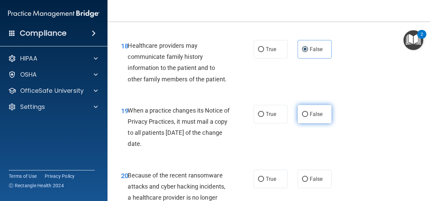
radio input "true"
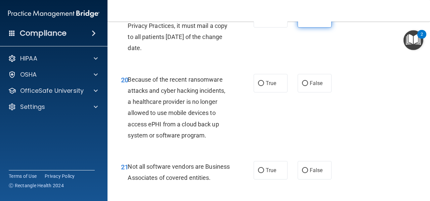
scroll to position [1350, 0]
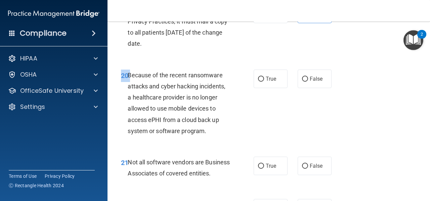
drag, startPoint x: 127, startPoint y: 86, endPoint x: 218, endPoint y: 152, distance: 112.4
click at [218, 148] on div "20 Because of the recent ransomware attacks and cyber hacking incidents, a heal…" at bounding box center [269, 104] width 306 height 87
click at [152, 72] on div "20 Because of the recent ransomware attacks and cyber hacking incidents, a heal…" at bounding box center [269, 104] width 306 height 87
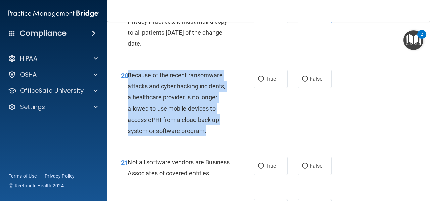
drag, startPoint x: 129, startPoint y: 84, endPoint x: 226, endPoint y: 142, distance: 113.2
click at [226, 136] on div "Because of the recent ransomware attacks and cyber hacking incidents, a healthc…" at bounding box center [181, 103] width 107 height 67
click at [302, 82] on input "False" at bounding box center [305, 79] width 6 height 5
radio input "true"
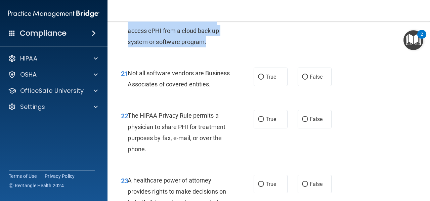
scroll to position [1448, 0]
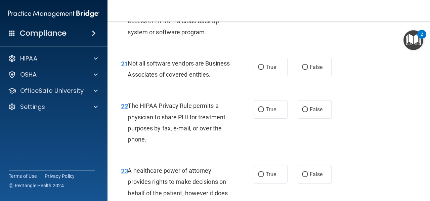
click at [128, 74] on span "Not all software vendors are Business Associates of covered entities." at bounding box center [179, 69] width 102 height 18
click at [134, 78] on div "Not all software vendors are Business Associates of covered entities." at bounding box center [181, 69] width 107 height 22
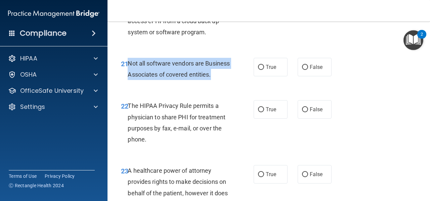
drag, startPoint x: 127, startPoint y: 74, endPoint x: 151, endPoint y: 96, distance: 32.6
click at [151, 83] on div "21 Not all software vendors are Business Associates of covered entities." at bounding box center [187, 71] width 153 height 26
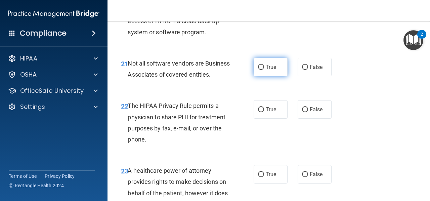
click at [279, 76] on label "True" at bounding box center [271, 67] width 34 height 18
click at [264, 70] on input "True" at bounding box center [261, 67] width 6 height 5
radio input "true"
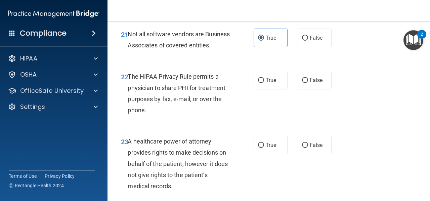
scroll to position [1504, 0]
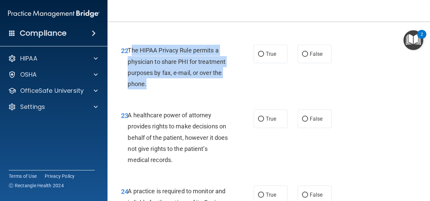
drag, startPoint x: 129, startPoint y: 72, endPoint x: 156, endPoint y: 105, distance: 42.0
click at [156, 89] on div "The HIPAA Privacy Rule permits a physician to share PHI for treatment purposes …" at bounding box center [181, 67] width 107 height 45
drag, startPoint x: 129, startPoint y: 72, endPoint x: 149, endPoint y: 104, distance: 37.8
click at [149, 89] on div "The HIPAA Privacy Rule permits a physician to share PHI for treatment purposes …" at bounding box center [181, 67] width 107 height 45
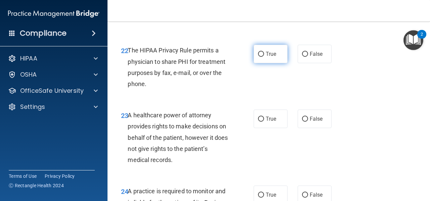
click at [259, 63] on label "True" at bounding box center [271, 54] width 34 height 18
click at [259, 57] on input "True" at bounding box center [261, 54] width 6 height 5
radio input "true"
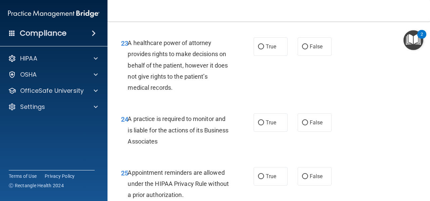
scroll to position [1586, 0]
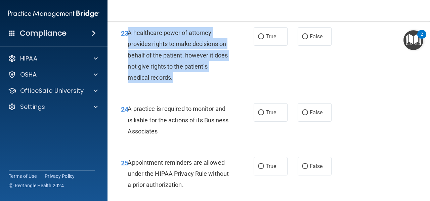
drag, startPoint x: 129, startPoint y: 54, endPoint x: 183, endPoint y: 100, distance: 71.1
click at [183, 83] on div "A healthcare power of attorney provides rights to make decisions on behalf of t…" at bounding box center [181, 55] width 107 height 56
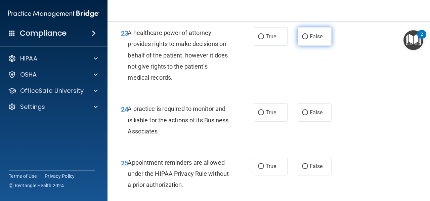
click at [324, 46] on label "False" at bounding box center [315, 36] width 34 height 18
click at [308, 39] on input "False" at bounding box center [305, 36] width 6 height 5
radio input "true"
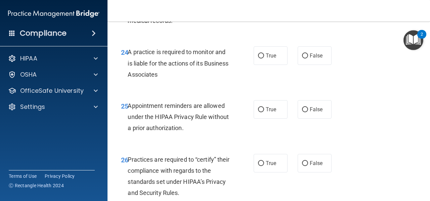
scroll to position [1644, 0]
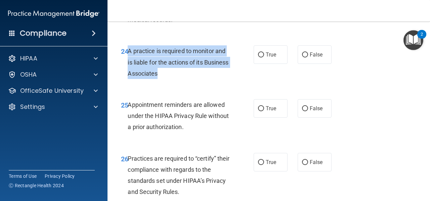
drag, startPoint x: 127, startPoint y: 70, endPoint x: 187, endPoint y: 91, distance: 62.9
click at [187, 79] on div "A practice is required to monitor and is liable for the actions of its Business…" at bounding box center [181, 62] width 107 height 34
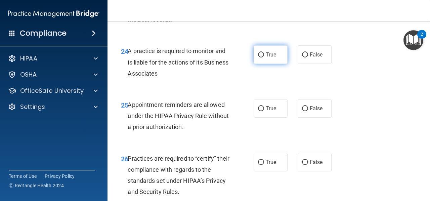
click at [276, 64] on label "True" at bounding box center [271, 54] width 34 height 18
click at [264, 57] on input "True" at bounding box center [261, 54] width 6 height 5
radio input "true"
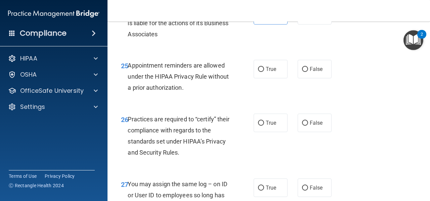
scroll to position [1683, 0]
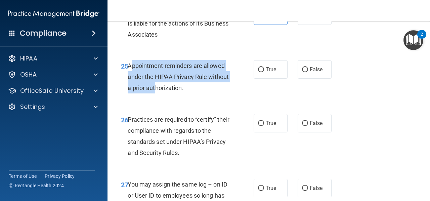
drag, startPoint x: 130, startPoint y: 87, endPoint x: 177, endPoint y: 105, distance: 50.3
click at [177, 94] on div "Appointment reminders are allowed under the HIPAA Privacy Rule without a prior …" at bounding box center [181, 77] width 107 height 34
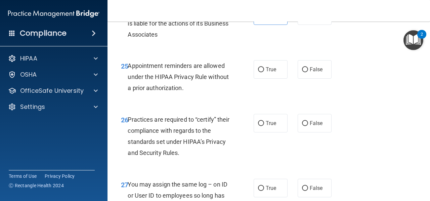
click at [128, 88] on span "Appointment reminders are allowed under the HIPAA Privacy Rule without a prior …" at bounding box center [178, 76] width 101 height 29
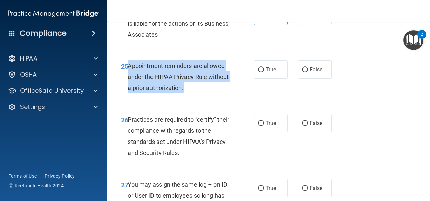
drag, startPoint x: 128, startPoint y: 88, endPoint x: 207, endPoint y: 109, distance: 80.9
click at [207, 94] on div "Appointment reminders are allowed under the HIPAA Privacy Rule without a prior …" at bounding box center [181, 77] width 107 height 34
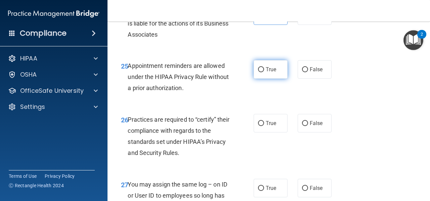
click at [257, 79] on label "True" at bounding box center [271, 69] width 34 height 18
click at [258, 72] on input "True" at bounding box center [261, 69] width 6 height 5
radio input "true"
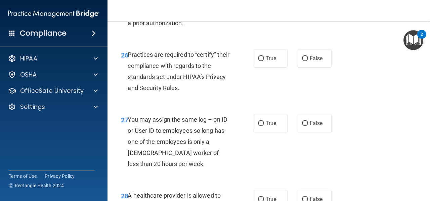
scroll to position [1748, 0]
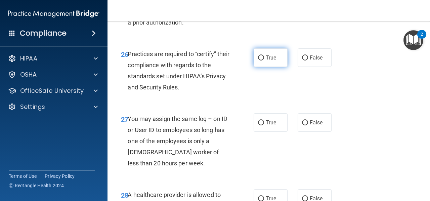
click at [266, 61] on span "True" at bounding box center [271, 57] width 10 height 6
click at [264, 61] on input "True" at bounding box center [261, 57] width 6 height 5
radio input "true"
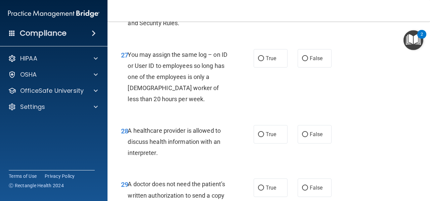
scroll to position [1814, 0]
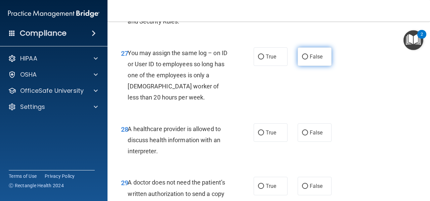
click at [312, 66] on label "False" at bounding box center [315, 56] width 34 height 18
click at [308, 59] on input "False" at bounding box center [305, 56] width 6 height 5
radio input "true"
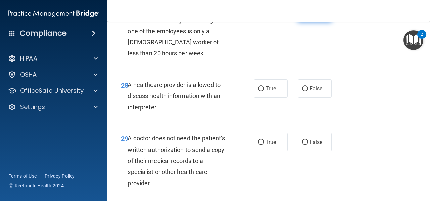
scroll to position [1860, 0]
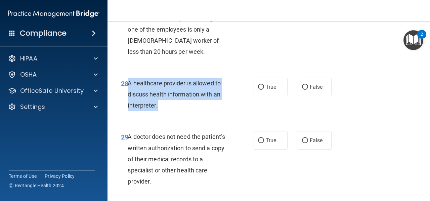
drag, startPoint x: 127, startPoint y: 106, endPoint x: 167, endPoint y: 130, distance: 46.5
click at [167, 111] on div "A healthcare provider is allowed to discuss health information with an interpre…" at bounding box center [181, 95] width 107 height 34
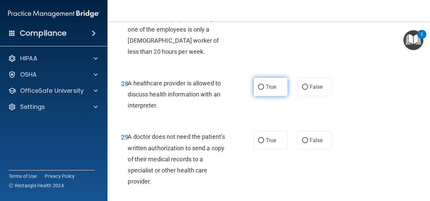
click at [266, 90] on span "True" at bounding box center [271, 87] width 10 height 6
click at [264, 90] on input "True" at bounding box center [261, 87] width 6 height 5
radio input "true"
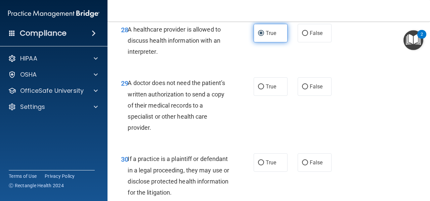
scroll to position [1917, 0]
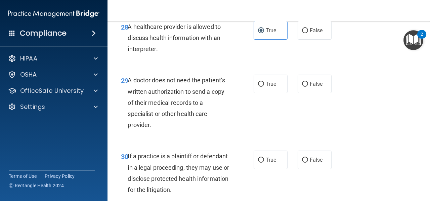
drag, startPoint x: 129, startPoint y: 103, endPoint x: 196, endPoint y: 150, distance: 82.1
click at [196, 130] on div "A doctor does not need the patient’s written authorization to send a copy of th…" at bounding box center [181, 103] width 107 height 56
click at [255, 93] on label "True" at bounding box center [271, 84] width 34 height 18
click at [258, 87] on input "True" at bounding box center [261, 84] width 6 height 5
radio input "true"
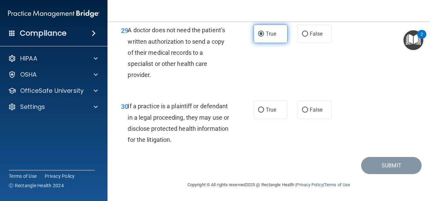
scroll to position [1988, 0]
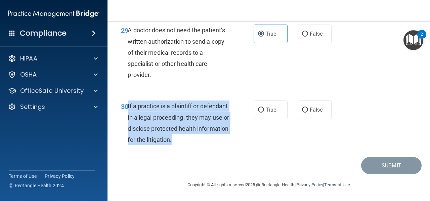
drag, startPoint x: 207, startPoint y: 144, endPoint x: 127, endPoint y: 106, distance: 88.1
click at [128, 106] on div "If a practice is a plaintiff or defendant in a legal proceeding, they may use o…" at bounding box center [181, 122] width 107 height 45
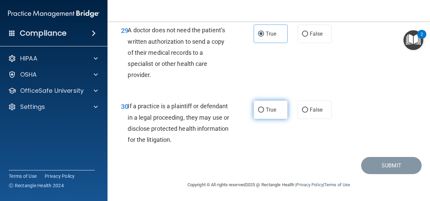
click at [279, 115] on label "True" at bounding box center [271, 109] width 34 height 18
click at [264, 113] on input "True" at bounding box center [261, 110] width 6 height 5
radio input "true"
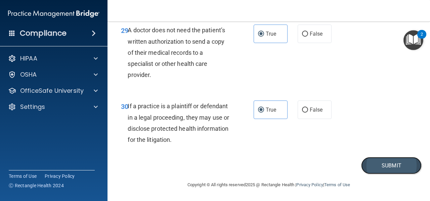
click at [402, 164] on button "Submit" at bounding box center [391, 165] width 61 height 17
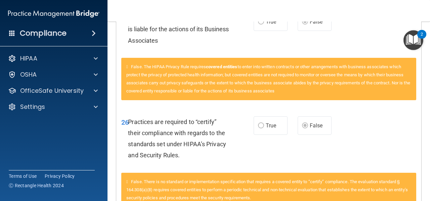
scroll to position [700, 0]
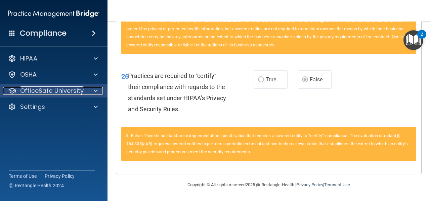
click at [69, 92] on p "OfficeSafe University" at bounding box center [52, 91] width 64 height 8
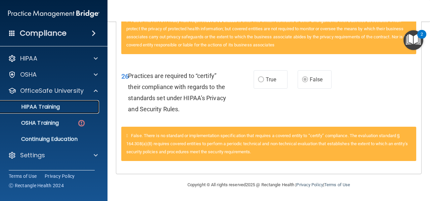
click at [57, 109] on p "HIPAA Training" at bounding box center [31, 107] width 55 height 7
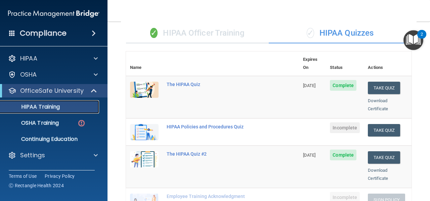
scroll to position [50, 0]
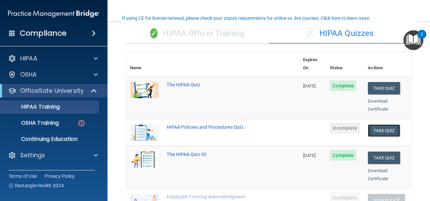
click at [383, 124] on button "Take Quiz" at bounding box center [384, 130] width 32 height 12
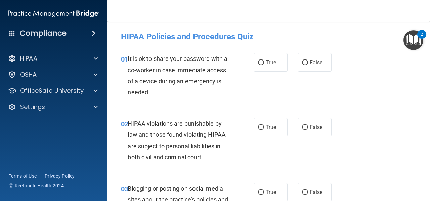
scroll to position [0, 0]
click at [303, 65] on label "False" at bounding box center [315, 62] width 34 height 18
click at [303, 65] on input "False" at bounding box center [305, 62] width 6 height 5
radio input "true"
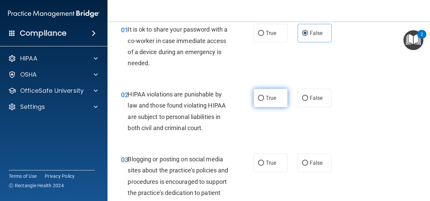
click at [276, 94] on label "True" at bounding box center [271, 98] width 34 height 18
click at [264, 96] on input "True" at bounding box center [261, 98] width 6 height 5
radio input "true"
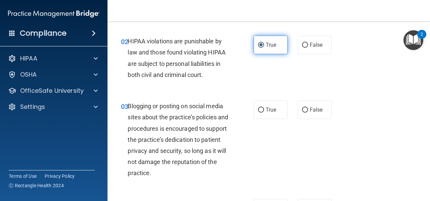
scroll to position [84, 0]
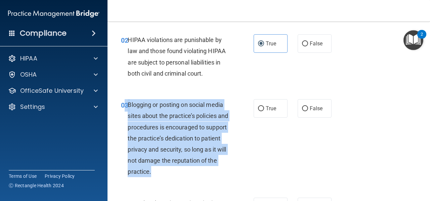
drag, startPoint x: 127, startPoint y: 105, endPoint x: 168, endPoint y: 172, distance: 78.2
click at [168, 172] on div "03 Blogging or posting on social media sites about the practice’s policies and …" at bounding box center [187, 140] width 153 height 82
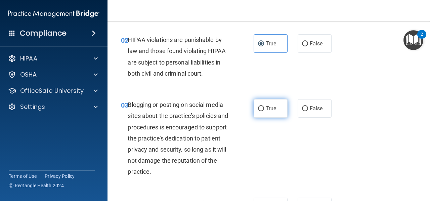
click at [267, 106] on span "True" at bounding box center [271, 108] width 10 height 6
click at [264, 106] on input "True" at bounding box center [261, 108] width 6 height 5
radio input "true"
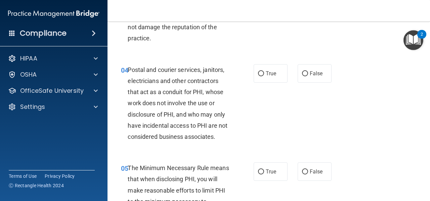
scroll to position [217, 0]
drag, startPoint x: 130, startPoint y: 67, endPoint x: 141, endPoint y: 74, distance: 13.1
click at [141, 74] on div "Postal and courier services, janitors, electricians and other contractors that …" at bounding box center [181, 103] width 107 height 78
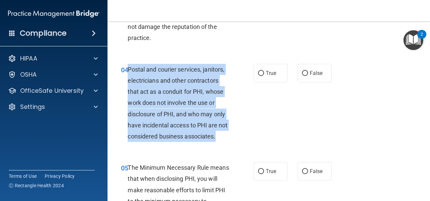
drag, startPoint x: 129, startPoint y: 68, endPoint x: 228, endPoint y: 139, distance: 121.7
click at [228, 139] on div "Postal and courier services, janitors, electricians and other contractors that …" at bounding box center [181, 103] width 107 height 78
click at [260, 75] on input "True" at bounding box center [261, 73] width 6 height 5
radio input "true"
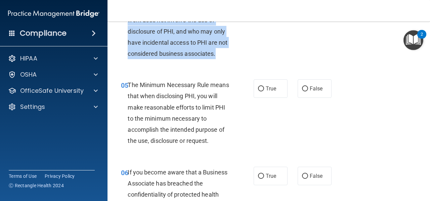
scroll to position [307, 0]
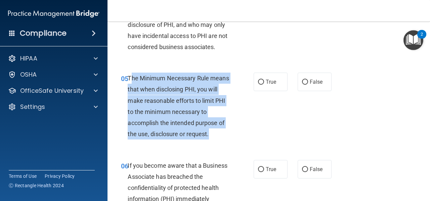
drag, startPoint x: 130, startPoint y: 76, endPoint x: 216, endPoint y: 136, distance: 105.0
click at [216, 136] on div "The Minimum Necessary Rule means that when disclosing PHI, you will make reason…" at bounding box center [181, 106] width 107 height 67
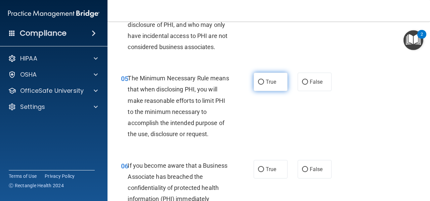
click at [266, 84] on span "True" at bounding box center [271, 82] width 10 height 6
click at [264, 84] on input "True" at bounding box center [261, 82] width 6 height 5
radio input "true"
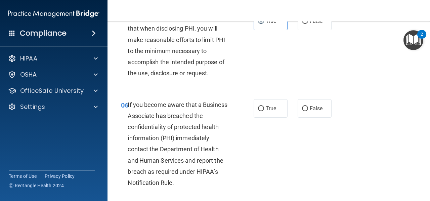
scroll to position [368, 0]
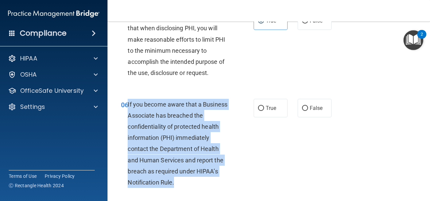
drag, startPoint x: 128, startPoint y: 102, endPoint x: 191, endPoint y: 184, distance: 103.5
click at [191, 184] on div "If you become aware that a Business Associate has breached the confidentiality …" at bounding box center [181, 143] width 107 height 89
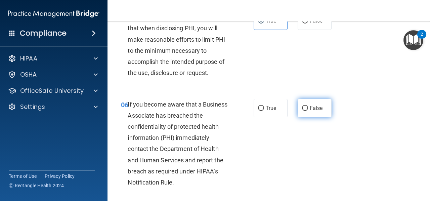
click at [311, 107] on span "False" at bounding box center [316, 108] width 13 height 6
click at [308, 107] on input "False" at bounding box center [305, 108] width 6 height 5
radio input "true"
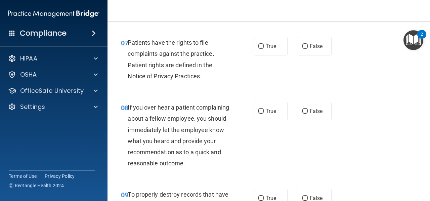
scroll to position [539, 0]
click at [254, 45] on label "True" at bounding box center [271, 46] width 34 height 18
click at [258, 45] on input "True" at bounding box center [261, 46] width 6 height 5
radio input "true"
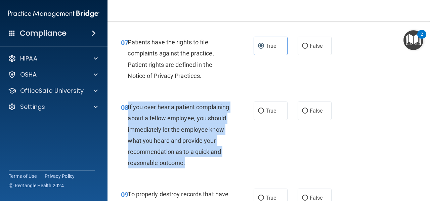
drag, startPoint x: 127, startPoint y: 106, endPoint x: 199, endPoint y: 172, distance: 98.2
click at [199, 172] on div "08 If you over hear a patient complaining about a fellow employee, you should i…" at bounding box center [187, 137] width 153 height 70
click at [302, 110] on input "False" at bounding box center [305, 111] width 6 height 5
radio input "true"
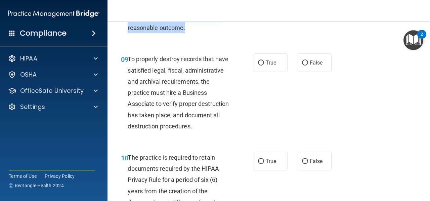
scroll to position [679, 0]
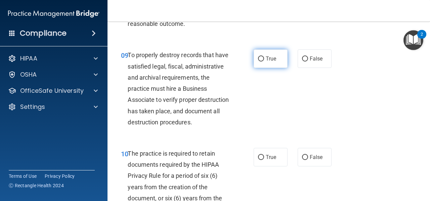
click at [257, 68] on label "True" at bounding box center [271, 58] width 34 height 18
click at [258, 62] on input "True" at bounding box center [261, 58] width 6 height 5
radio input "true"
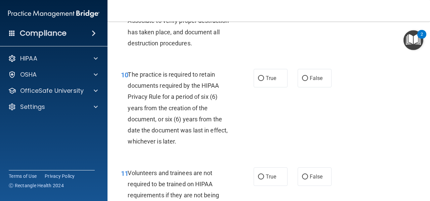
scroll to position [758, 0]
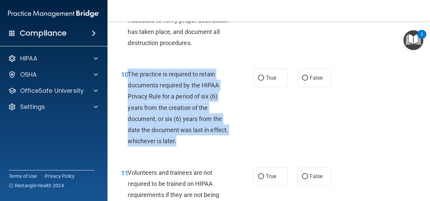
drag, startPoint x: 129, startPoint y: 95, endPoint x: 202, endPoint y: 163, distance: 99.4
click at [202, 147] on div "The practice is required to retain documents required by the HIPAA Privacy Rule…" at bounding box center [181, 108] width 107 height 78
click at [259, 81] on input "True" at bounding box center [261, 78] width 6 height 5
radio input "true"
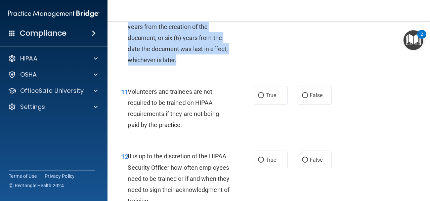
scroll to position [847, 0]
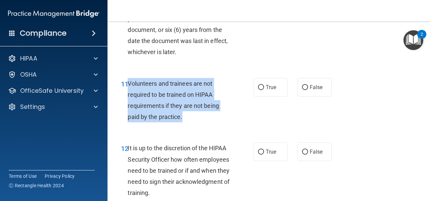
drag, startPoint x: 128, startPoint y: 105, endPoint x: 194, endPoint y: 144, distance: 76.5
click at [194, 123] on div "Volunteers and trainees are not required to be trained on HIPAA requirements if…" at bounding box center [181, 100] width 107 height 45
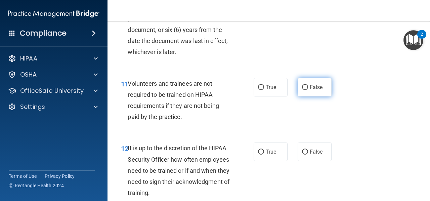
click at [309, 96] on label "False" at bounding box center [315, 87] width 34 height 18
click at [308, 90] on input "False" at bounding box center [305, 87] width 6 height 5
radio input "true"
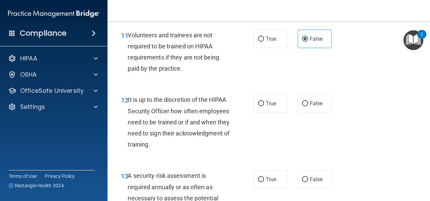
scroll to position [896, 0]
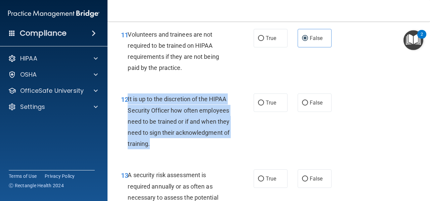
drag, startPoint x: 128, startPoint y: 119, endPoint x: 211, endPoint y: 166, distance: 96.0
click at [211, 149] on div "It is up to the discretion of the HIPAA Security Officer how often employees ne…" at bounding box center [181, 121] width 107 height 56
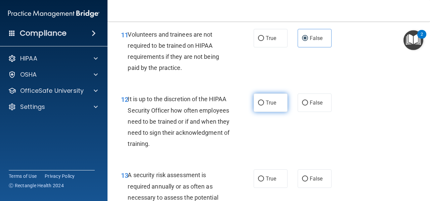
click at [271, 112] on label "True" at bounding box center [271, 102] width 34 height 18
click at [264, 106] on input "True" at bounding box center [261, 102] width 6 height 5
radio input "true"
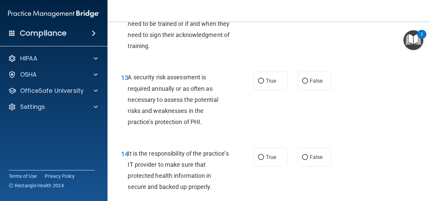
scroll to position [994, 0]
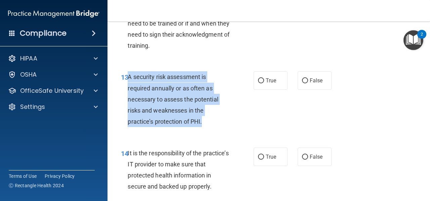
drag, startPoint x: 128, startPoint y: 98, endPoint x: 208, endPoint y: 141, distance: 90.7
click at [208, 127] on div "A security risk assessment is required annually or as often as necessary to ass…" at bounding box center [181, 99] width 107 height 56
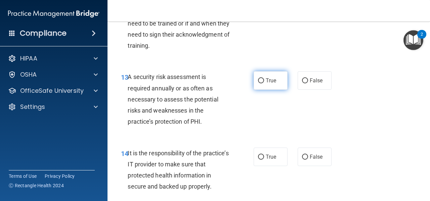
click at [269, 84] on span "True" at bounding box center [271, 80] width 10 height 6
click at [264, 83] on input "True" at bounding box center [261, 80] width 6 height 5
radio input "true"
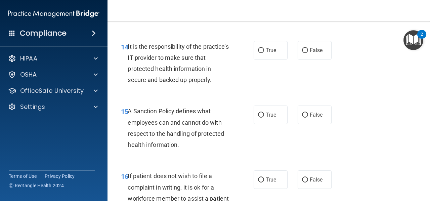
scroll to position [1102, 0]
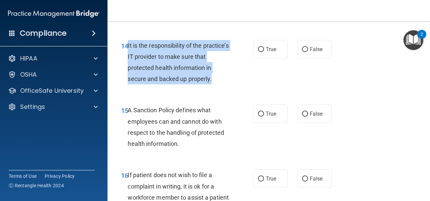
drag, startPoint x: 128, startPoint y: 67, endPoint x: 221, endPoint y: 100, distance: 98.9
click at [221, 85] on div "It is the responsibility of the practice’s IT provider to make sure that protec…" at bounding box center [181, 62] width 107 height 45
click at [304, 52] on input "False" at bounding box center [305, 49] width 6 height 5
radio input "true"
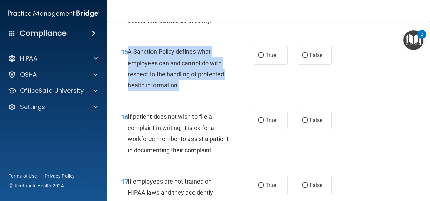
drag, startPoint x: 128, startPoint y: 74, endPoint x: 182, endPoint y: 109, distance: 64.2
click at [182, 91] on div "A Sanction Policy defines what employees can and cannot do with respect to the …" at bounding box center [181, 68] width 107 height 45
click at [302, 65] on label "False" at bounding box center [315, 55] width 34 height 18
click at [302, 58] on input "False" at bounding box center [305, 55] width 6 height 5
radio input "true"
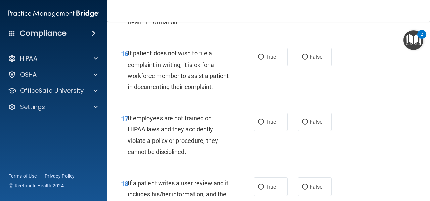
scroll to position [1224, 0]
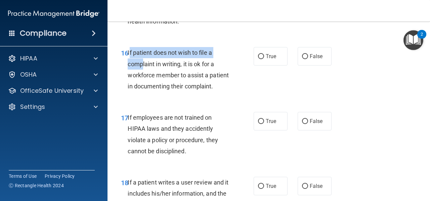
drag, startPoint x: 129, startPoint y: 73, endPoint x: 143, endPoint y: 83, distance: 17.6
click at [143, 83] on span "If patient does not wish to file a complaint in writing, it is ok for a workfor…" at bounding box center [178, 69] width 101 height 41
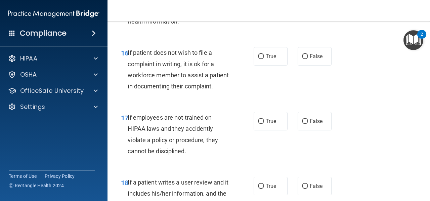
click at [162, 92] on div "If patient does not wish to file a complaint in writing, it is ok for a workfor…" at bounding box center [181, 69] width 107 height 45
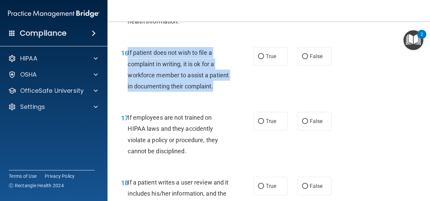
drag, startPoint x: 162, startPoint y: 120, endPoint x: 128, endPoint y: 76, distance: 55.3
click at [128, 76] on div "If patient does not wish to file a complaint in writing, it is ok for a workfor…" at bounding box center [181, 69] width 107 height 45
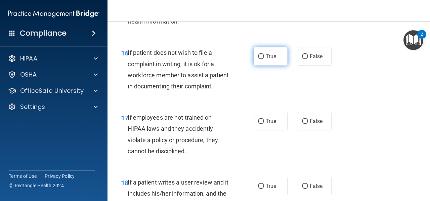
click at [276, 66] on label "True" at bounding box center [271, 56] width 34 height 18
click at [264, 59] on input "True" at bounding box center [261, 56] width 6 height 5
radio input "true"
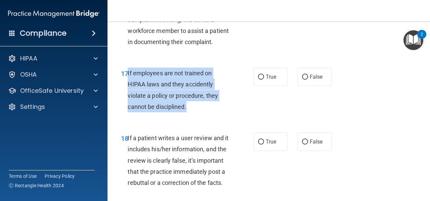
drag, startPoint x: 188, startPoint y: 140, endPoint x: 128, endPoint y: 106, distance: 68.7
click at [128, 106] on div "If employees are not trained on HIPAA laws and they accidently violate a policy…" at bounding box center [181, 90] width 107 height 45
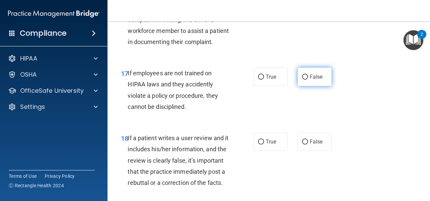
click at [310, 80] on span "False" at bounding box center [316, 77] width 13 height 6
click at [308, 80] on input "False" at bounding box center [305, 77] width 6 height 5
radio input "true"
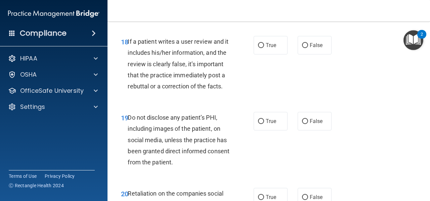
scroll to position [1368, 0]
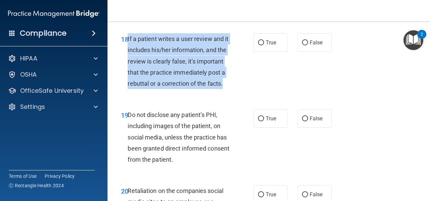
drag, startPoint x: 192, startPoint y: 131, endPoint x: 127, endPoint y: 70, distance: 88.5
click at [128, 70] on div "If a patient writes a user review and it includes his/her information, and the …" at bounding box center [181, 61] width 107 height 56
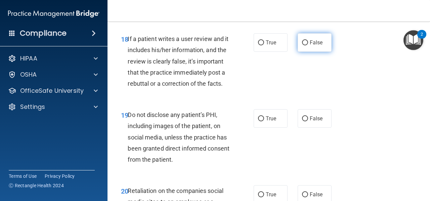
click at [307, 52] on label "False" at bounding box center [315, 42] width 34 height 18
click at [307, 45] on input "False" at bounding box center [305, 42] width 6 height 5
radio input "true"
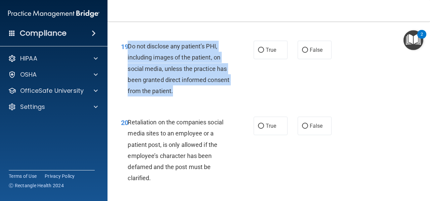
drag, startPoint x: 198, startPoint y: 135, endPoint x: 127, endPoint y: 86, distance: 85.9
click at [128, 86] on div "Do not disclose any patient’s PHI, including images of the patient, on social m…" at bounding box center [181, 69] width 107 height 56
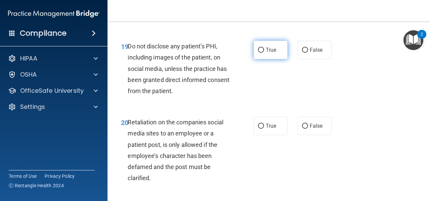
click at [263, 59] on label "True" at bounding box center [271, 50] width 34 height 18
click at [263, 53] on input "True" at bounding box center [261, 50] width 6 height 5
radio input "true"
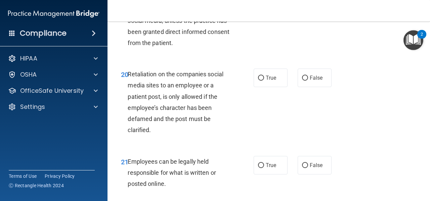
scroll to position [1485, 0]
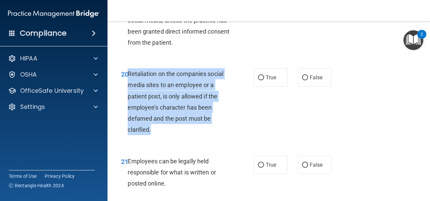
drag, startPoint x: 153, startPoint y: 174, endPoint x: 129, endPoint y: 119, distance: 59.6
click at [129, 119] on div "Retaliation on the companies social media sites to an employee or a patient pos…" at bounding box center [181, 101] width 107 height 67
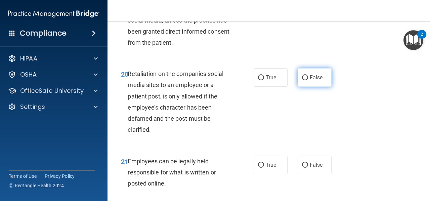
click at [298, 87] on label "False" at bounding box center [315, 77] width 34 height 18
click at [302, 80] on input "False" at bounding box center [305, 77] width 6 height 5
radio input "true"
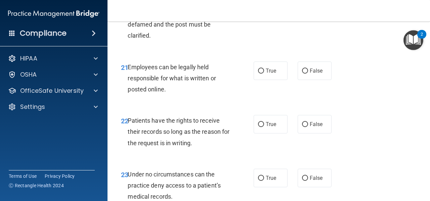
scroll to position [1586, 0]
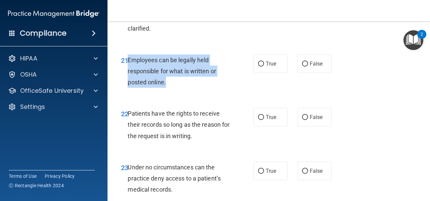
drag, startPoint x: 166, startPoint y: 125, endPoint x: 128, endPoint y: 105, distance: 42.4
click at [128, 88] on div "Employees can be legally held responsible for what is written or posted online." at bounding box center [181, 71] width 107 height 34
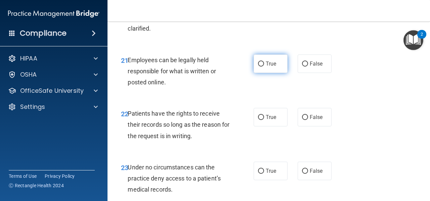
click at [266, 67] on span "True" at bounding box center [271, 64] width 10 height 6
click at [264, 67] on input "True" at bounding box center [261, 64] width 6 height 5
radio input "true"
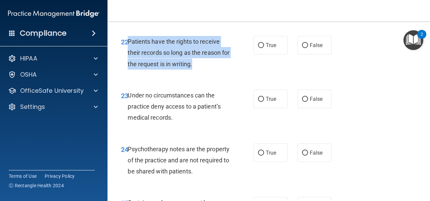
drag, startPoint x: 204, startPoint y: 112, endPoint x: 128, endPoint y: 86, distance: 80.8
click at [128, 70] on div "Patients have the rights to receive their records so long as the reason for the…" at bounding box center [181, 53] width 107 height 34
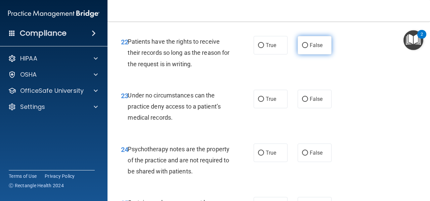
click at [304, 54] on label "False" at bounding box center [315, 45] width 34 height 18
click at [304, 48] on input "False" at bounding box center [305, 45] width 6 height 5
radio input "true"
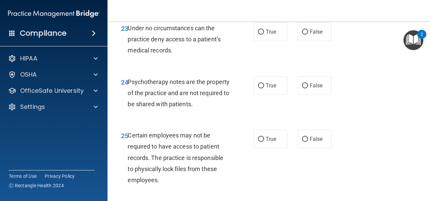
scroll to position [1726, 0]
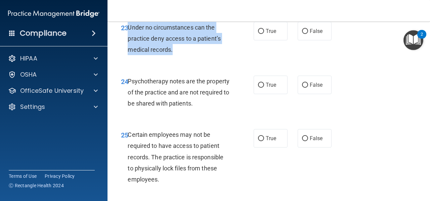
drag, startPoint x: 173, startPoint y: 94, endPoint x: 129, endPoint y: 72, distance: 49.8
click at [129, 55] on div "Under no circumstances can the practice deny access to a patient’s medical reco…" at bounding box center [181, 39] width 107 height 34
click at [302, 34] on input "False" at bounding box center [305, 31] width 6 height 5
radio input "true"
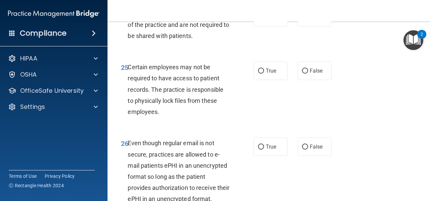
scroll to position [1794, 0]
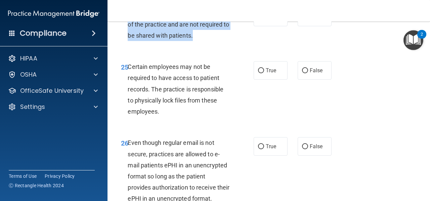
drag, startPoint x: 226, startPoint y: 84, endPoint x: 129, endPoint y: 57, distance: 100.5
click at [129, 41] on div "Psychotherapy notes are the property of the practice and are not required to be…" at bounding box center [181, 25] width 107 height 34
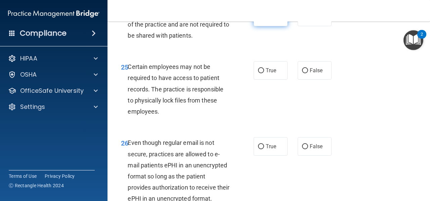
click at [279, 26] on label "True" at bounding box center [271, 17] width 34 height 18
click at [264, 20] on input "True" at bounding box center [261, 17] width 6 height 5
radio input "true"
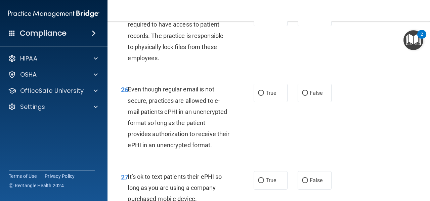
scroll to position [1849, 0]
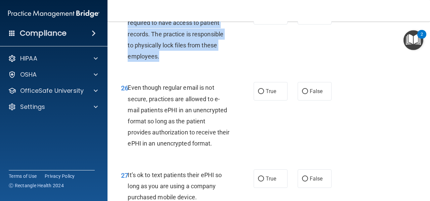
drag, startPoint x: 163, startPoint y: 103, endPoint x: 130, endPoint y: 55, distance: 58.5
click at [130, 55] on div "Certain employees may not be required to have access to patient records. The pr…" at bounding box center [181, 34] width 107 height 56
click at [130, 55] on span "Certain employees may not be required to have access to patient records. The pr…" at bounding box center [176, 34] width 96 height 52
drag, startPoint x: 162, startPoint y: 102, endPoint x: 127, endPoint y: 54, distance: 59.2
click at [128, 54] on div "Certain employees may not be required to have access to patient records. The pr…" at bounding box center [181, 34] width 107 height 56
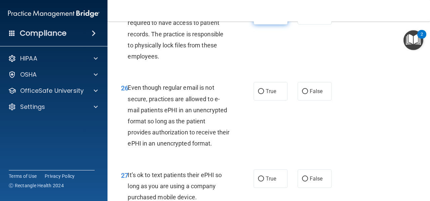
click at [265, 25] on label "True" at bounding box center [271, 15] width 34 height 18
click at [264, 18] on input "True" at bounding box center [261, 15] width 6 height 5
radio input "true"
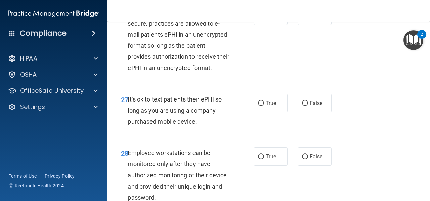
scroll to position [1925, 0]
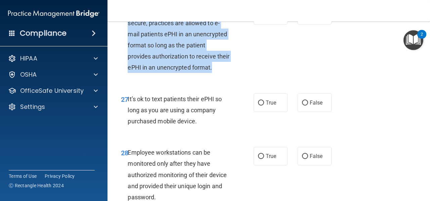
drag, startPoint x: 227, startPoint y: 114, endPoint x: 127, endPoint y: 56, distance: 114.6
click at [128, 56] on div "Even though regular email is not secure, practices are allowed to e-mail patien…" at bounding box center [181, 39] width 107 height 67
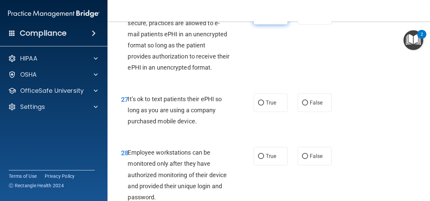
click at [263, 25] on label "True" at bounding box center [271, 15] width 34 height 18
click at [263, 18] on input "True" at bounding box center [261, 15] width 6 height 5
radio input "true"
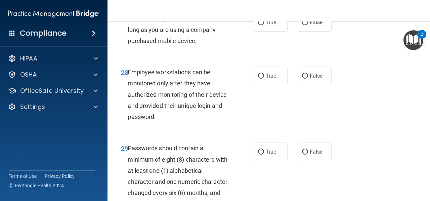
scroll to position [2006, 0]
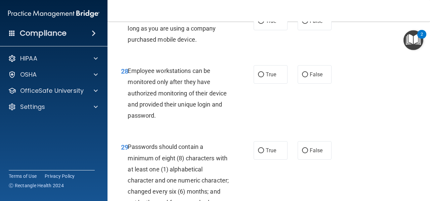
drag, startPoint x: 198, startPoint y: 82, endPoint x: 128, endPoint y: 63, distance: 72.3
click at [128, 45] on div "It’s ok to text patients their ePHI so long as you are using a company purchase…" at bounding box center [181, 29] width 107 height 34
click at [298, 30] on label "False" at bounding box center [315, 21] width 34 height 18
click at [302, 24] on input "False" at bounding box center [305, 21] width 6 height 5
radio input "true"
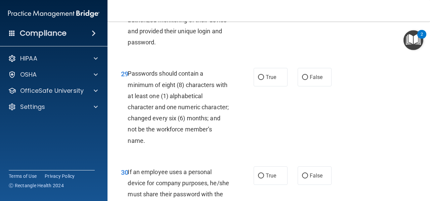
scroll to position [2082, 0]
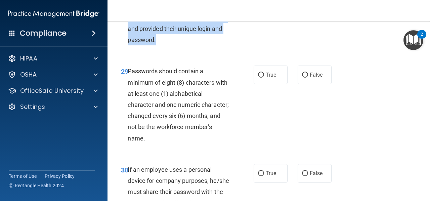
drag, startPoint x: 163, startPoint y: 85, endPoint x: 128, endPoint y: 39, distance: 57.5
click at [128, 39] on div "Employee workstations can be monitored only after they have authorized monitori…" at bounding box center [181, 18] width 107 height 56
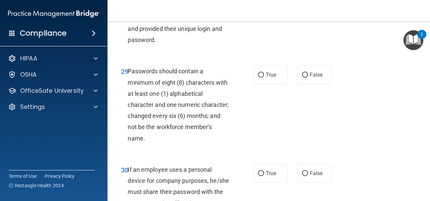
radio input "true"
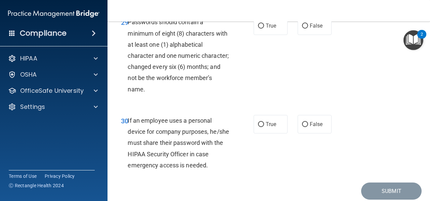
scroll to position [2133, 0]
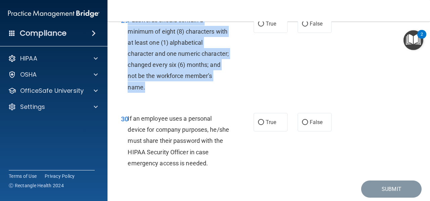
drag, startPoint x: 184, startPoint y: 130, endPoint x: 128, endPoint y: 64, distance: 86.6
click at [128, 64] on div "Passwords should contain a minimum of eight (8) characters with at least one (1…" at bounding box center [181, 53] width 107 height 78
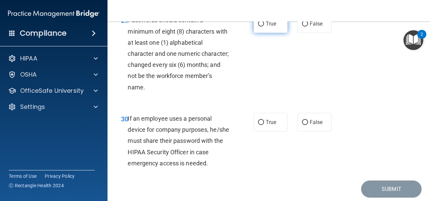
click at [269, 27] on span "True" at bounding box center [271, 24] width 10 height 6
click at [264, 27] on input "True" at bounding box center [261, 24] width 6 height 5
radio input "true"
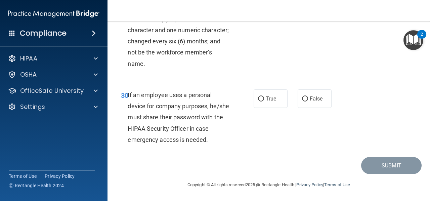
scroll to position [2183, 0]
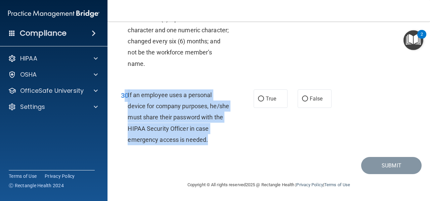
drag, startPoint x: 233, startPoint y: 156, endPoint x: 126, endPoint y: 112, distance: 115.9
click at [126, 112] on div "30 If an employee uses a personal device for company purposes, he/she must shar…" at bounding box center [187, 118] width 153 height 59
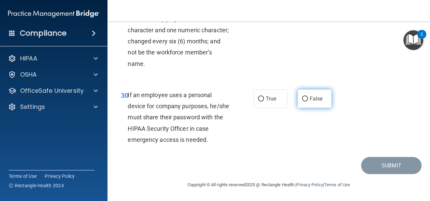
click at [318, 108] on label "False" at bounding box center [315, 98] width 34 height 18
click at [308, 102] on input "False" at bounding box center [305, 98] width 6 height 5
radio input "true"
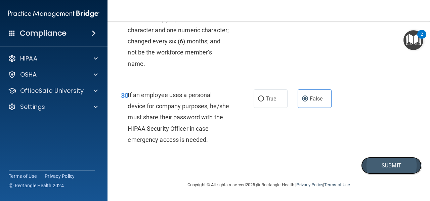
click at [380, 174] on button "Submit" at bounding box center [391, 165] width 61 height 17
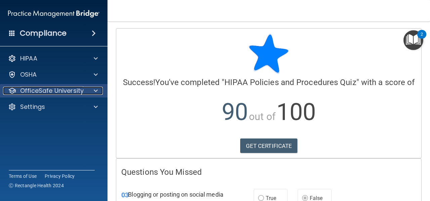
click at [63, 92] on p "OfficeSafe University" at bounding box center [52, 91] width 64 height 8
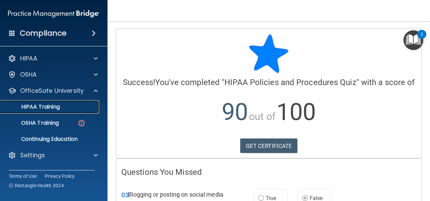
click at [69, 107] on div "HIPAA Training" at bounding box center [50, 107] width 92 height 7
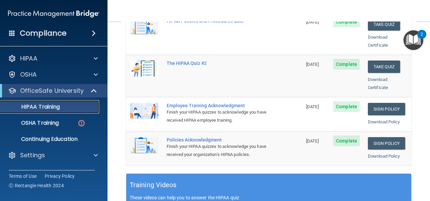
scroll to position [158, 0]
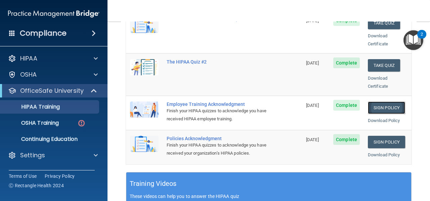
click at [373, 102] on link "Sign Policy" at bounding box center [386, 108] width 37 height 12
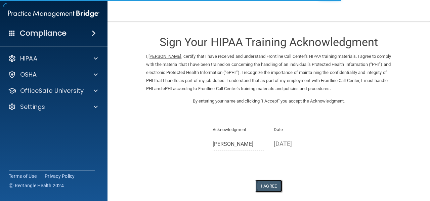
click at [261, 187] on button "I Agree" at bounding box center [268, 186] width 27 height 12
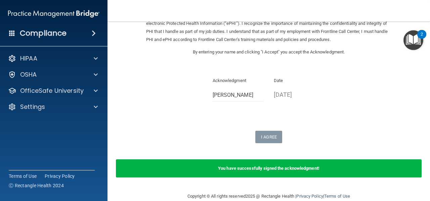
scroll to position [49, 0]
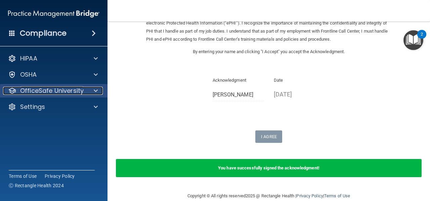
click at [76, 88] on p "OfficeSafe University" at bounding box center [52, 91] width 64 height 8
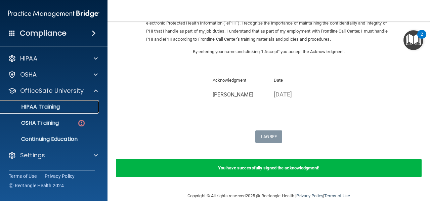
click at [66, 113] on link "HIPAA Training" at bounding box center [46, 106] width 106 height 13
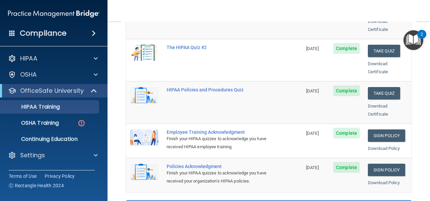
scroll to position [130, 0]
click at [390, 164] on link "Sign Policy" at bounding box center [386, 170] width 37 height 12
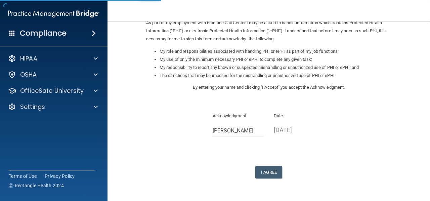
scroll to position [107, 0]
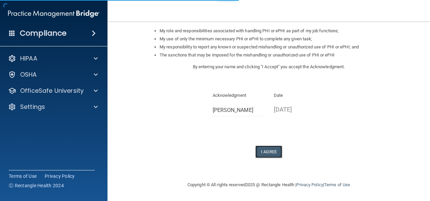
click at [261, 151] on button "I Agree" at bounding box center [268, 152] width 27 height 12
